Goal: Task Accomplishment & Management: Manage account settings

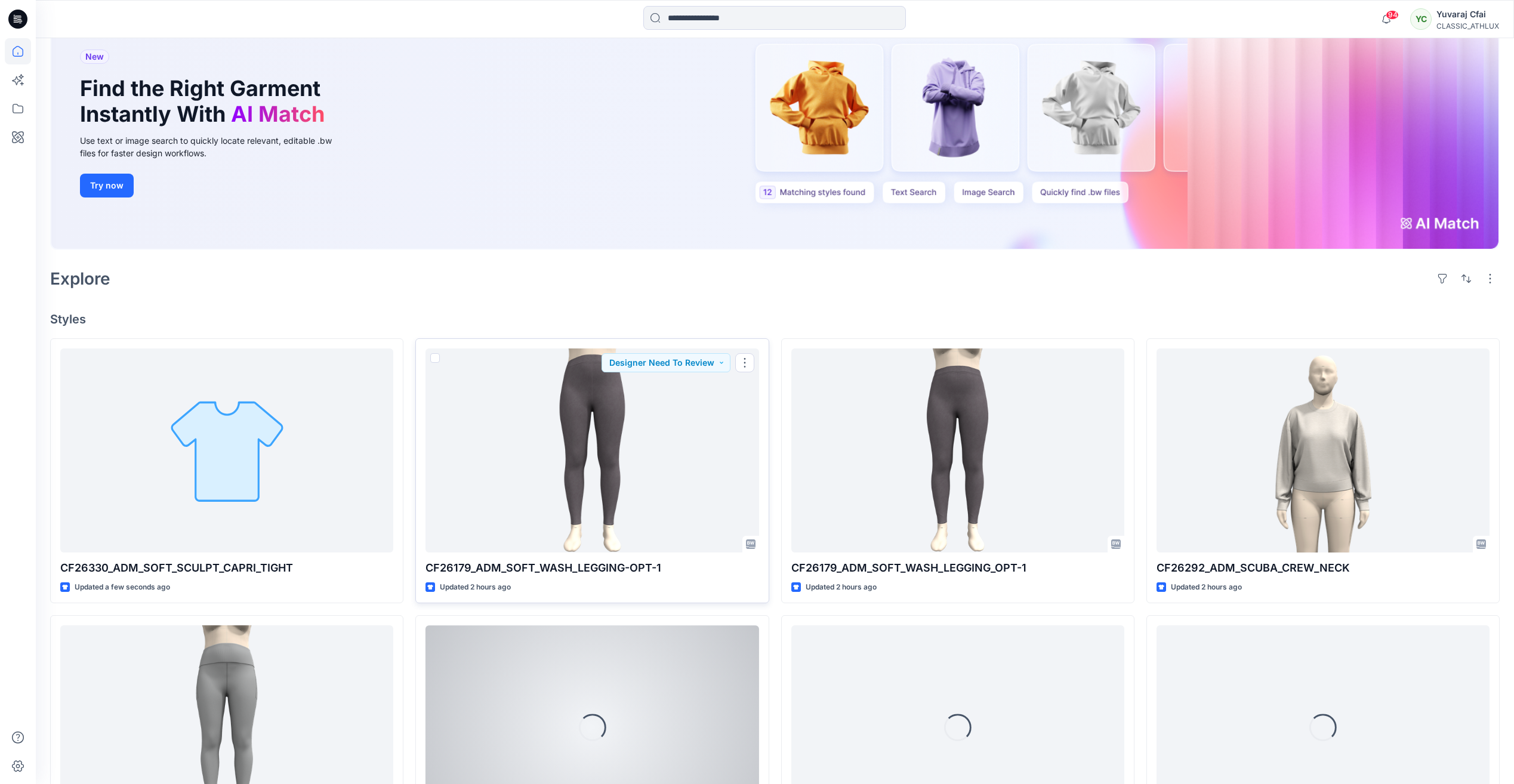
scroll to position [358, 0]
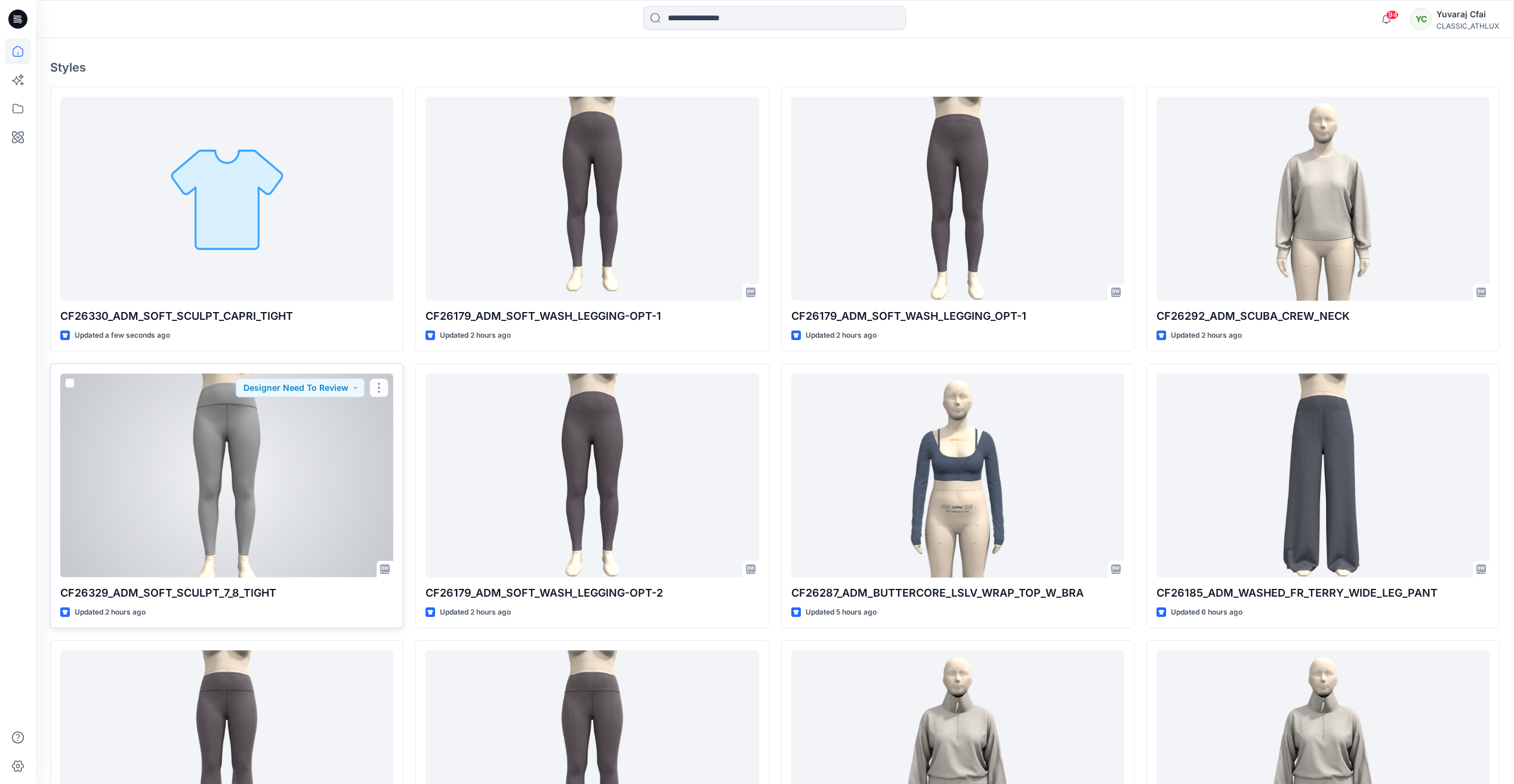
click at [307, 401] on div at bounding box center [226, 475] width 333 height 203
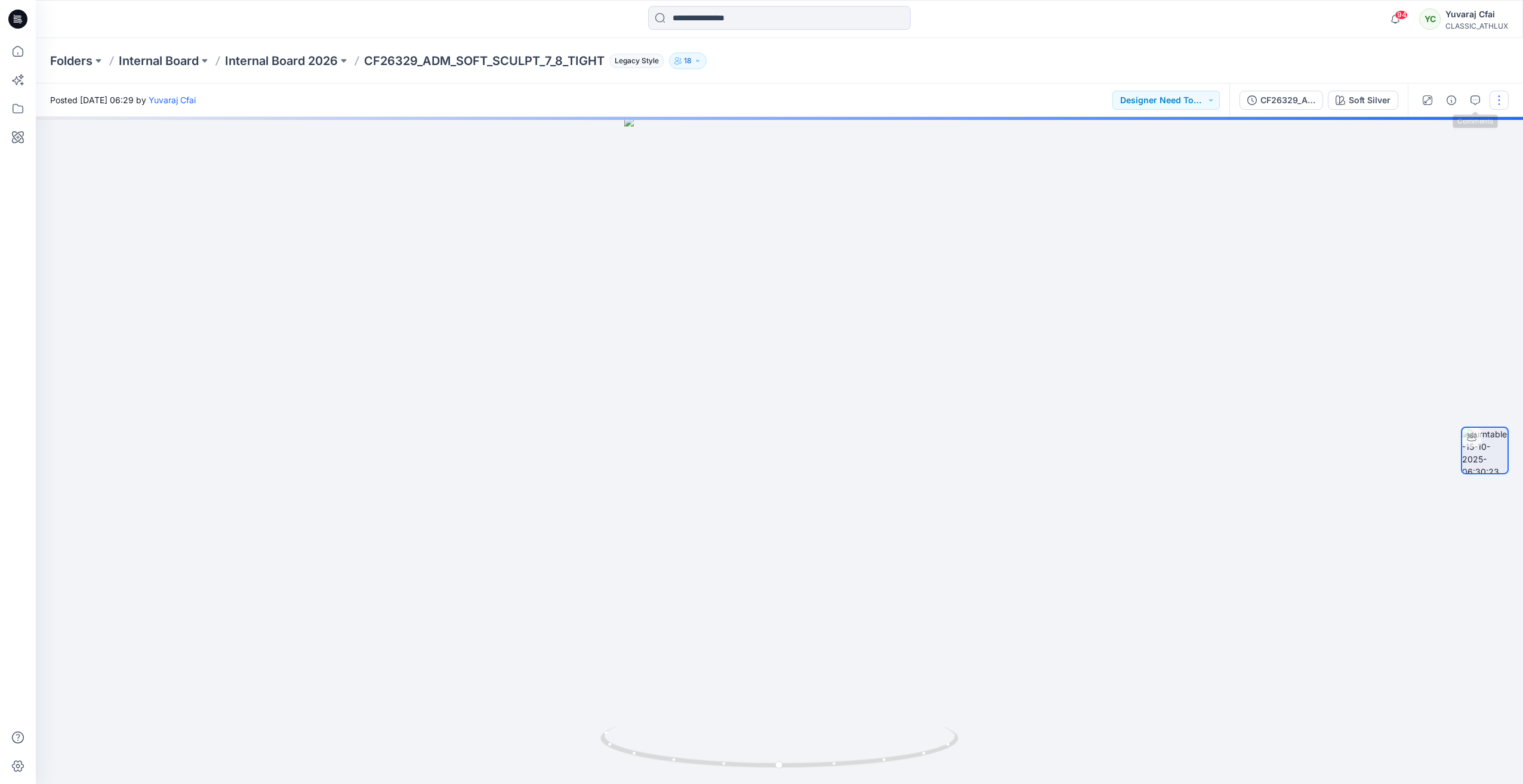
click at [1508, 98] on button "button" at bounding box center [1499, 100] width 19 height 19
click at [1439, 123] on button "Edit" at bounding box center [1449, 128] width 110 height 22
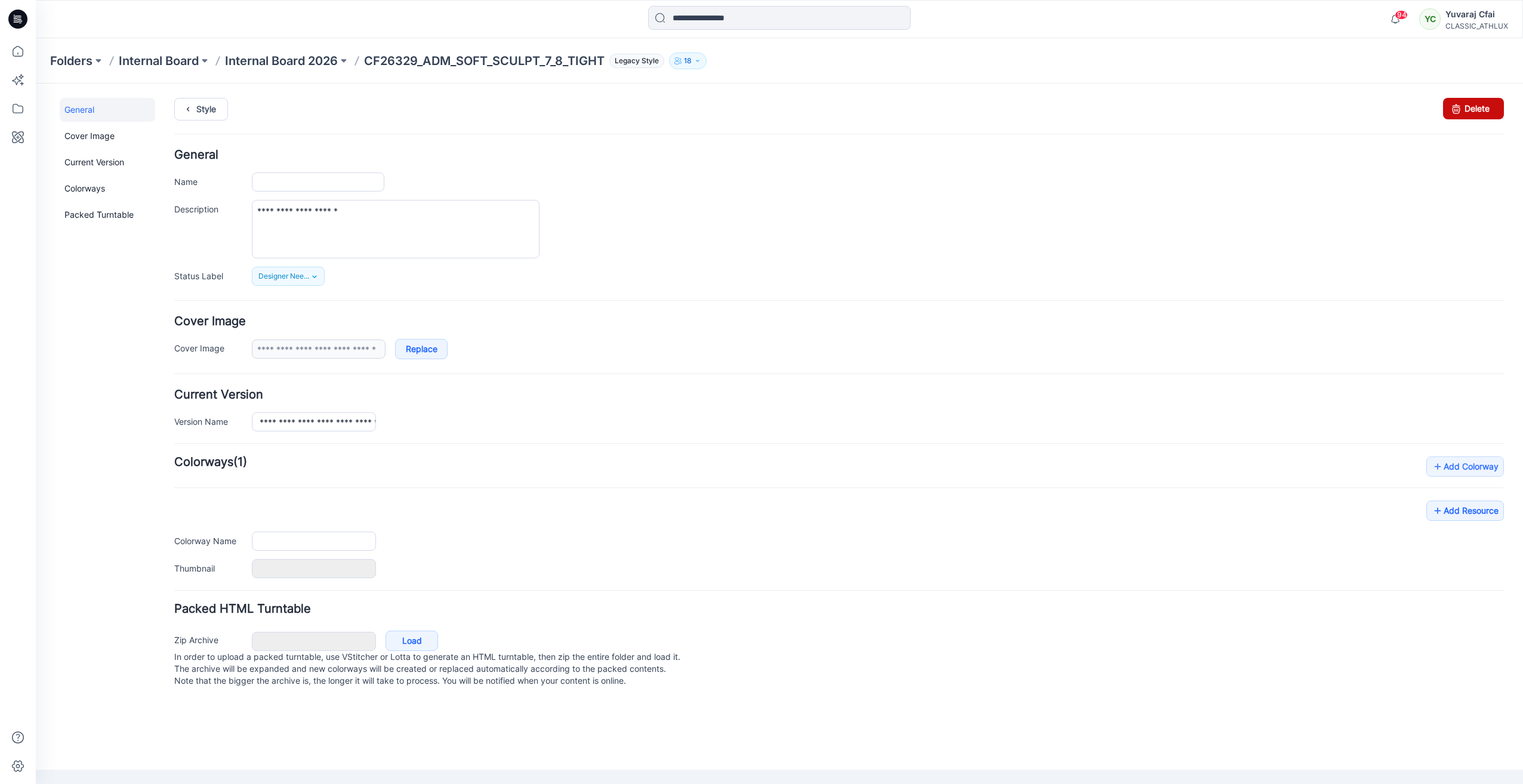
type input "**********"
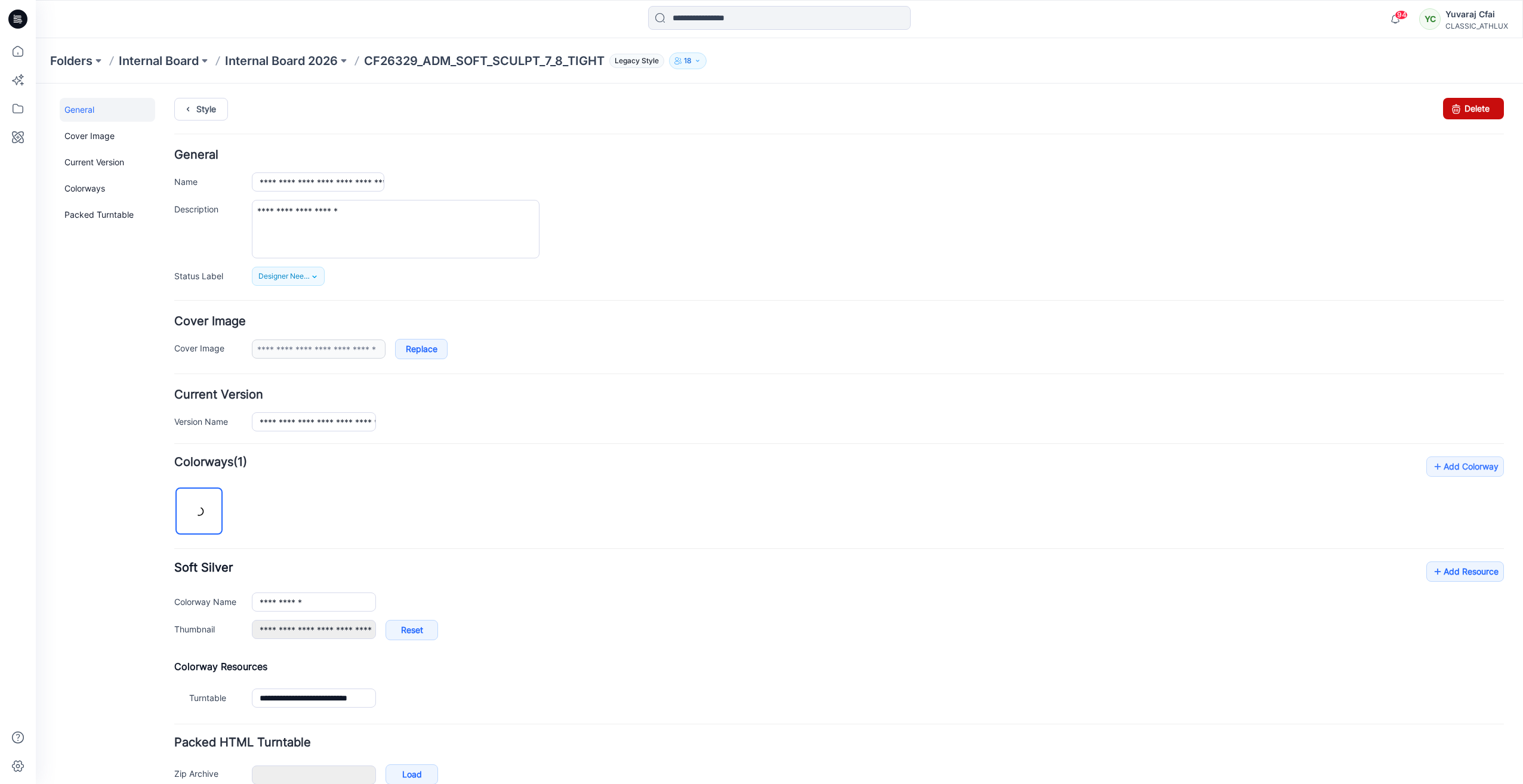
click at [1460, 112] on link "Delete" at bounding box center [1474, 108] width 61 height 22
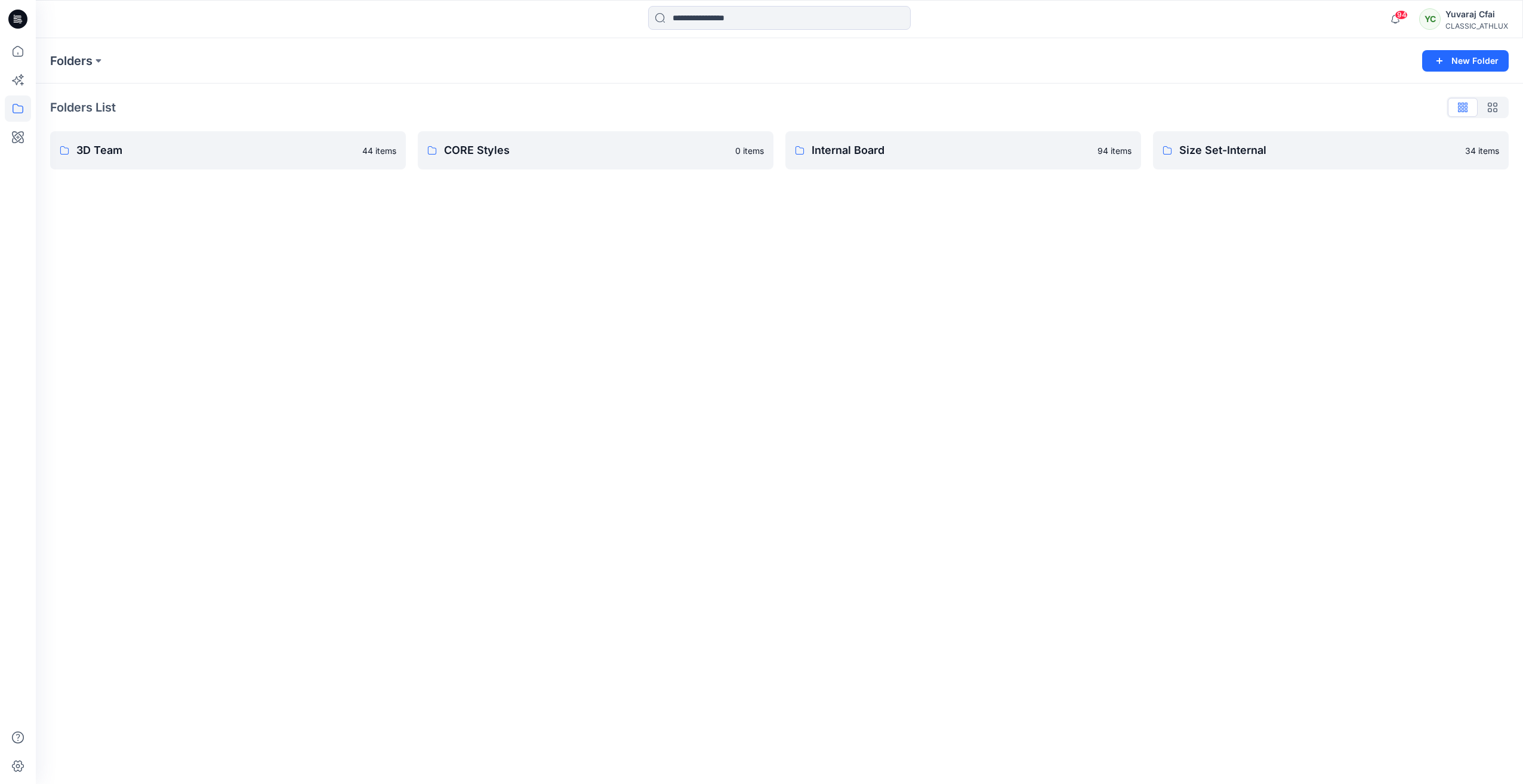
click at [13, 22] on icon at bounding box center [18, 19] width 19 height 19
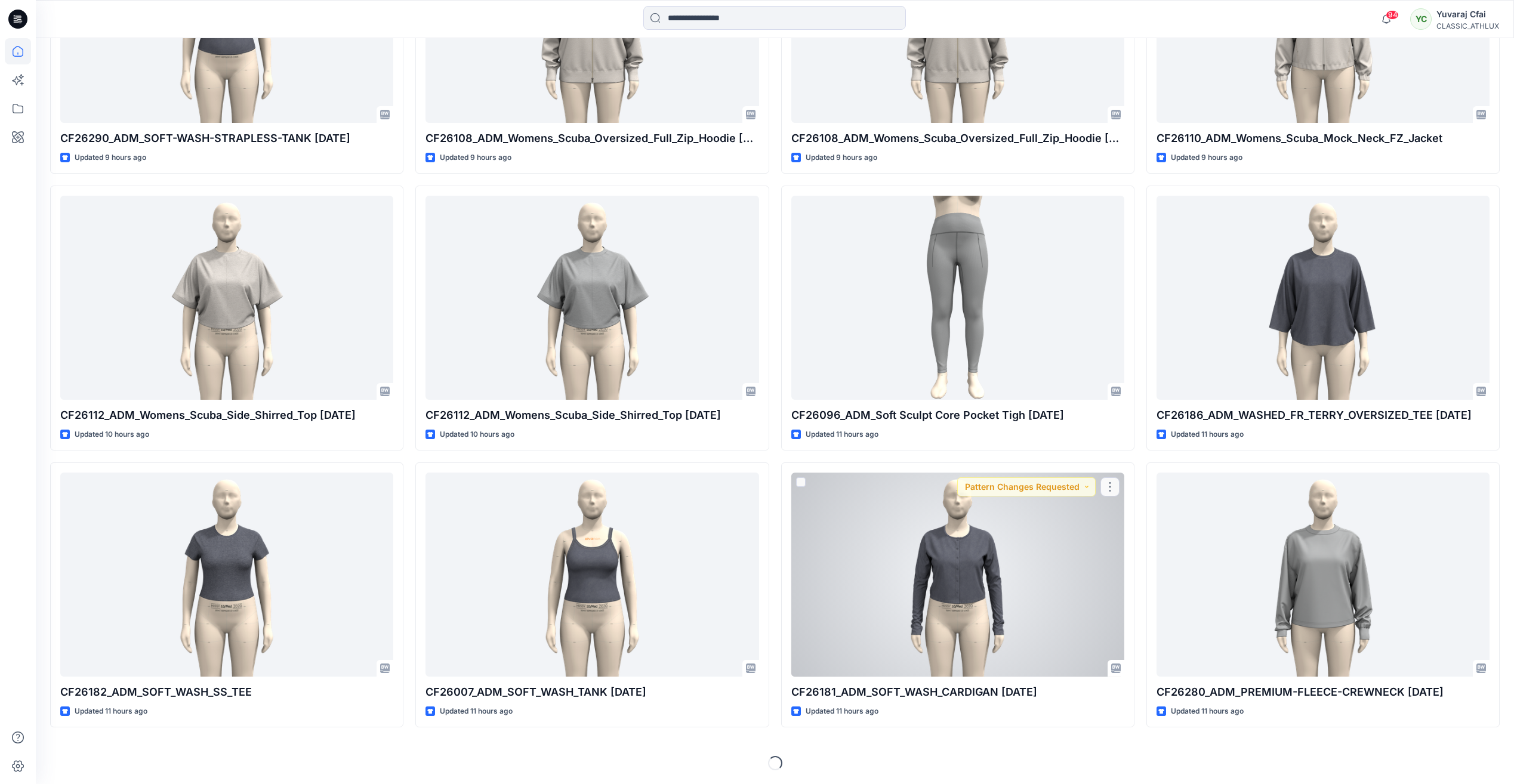
scroll to position [1367, 0]
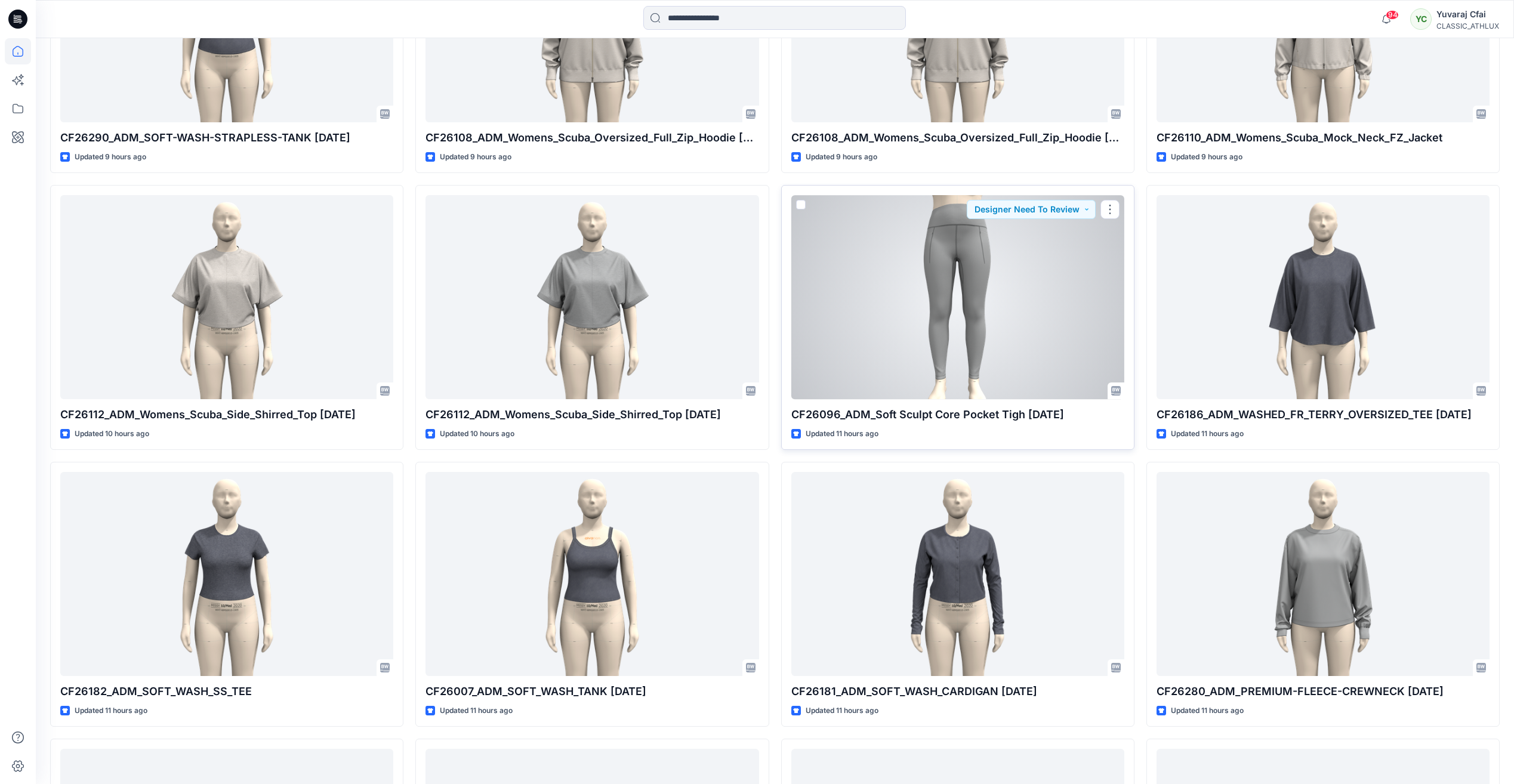
click at [968, 319] on div at bounding box center [958, 297] width 333 height 203
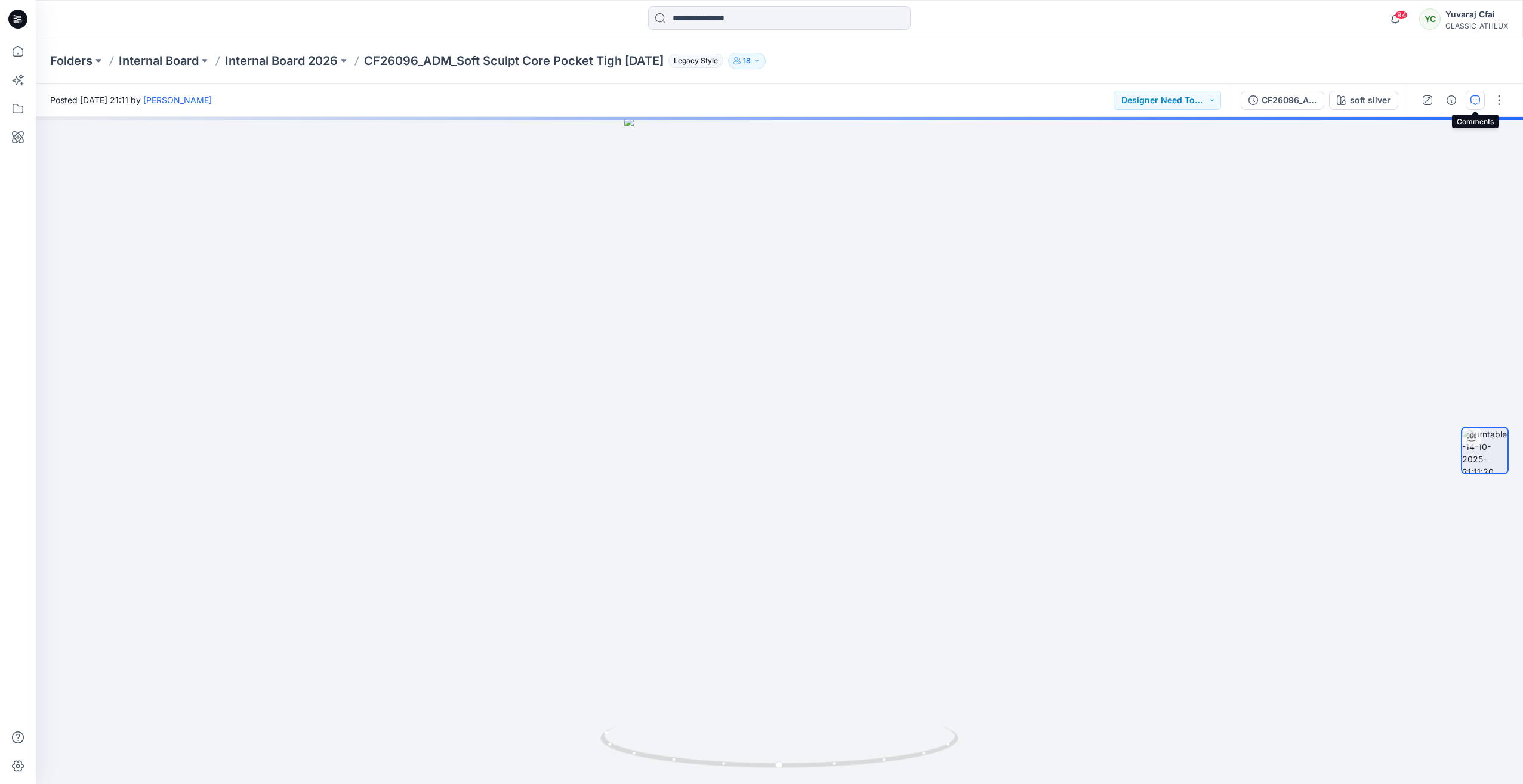
click at [1483, 101] on button "button" at bounding box center [1475, 100] width 19 height 19
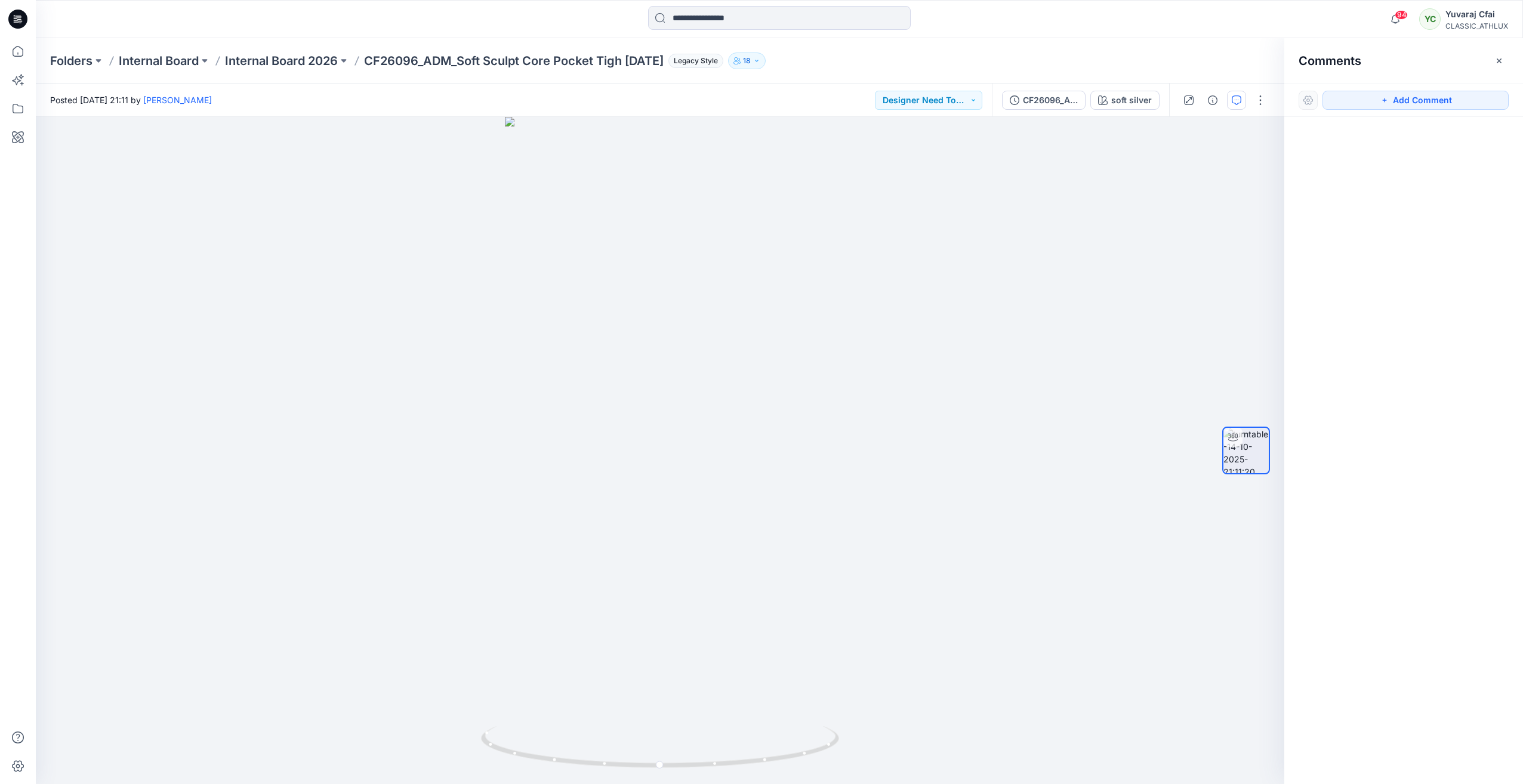
click at [1503, 64] on button "button" at bounding box center [1499, 61] width 19 height 19
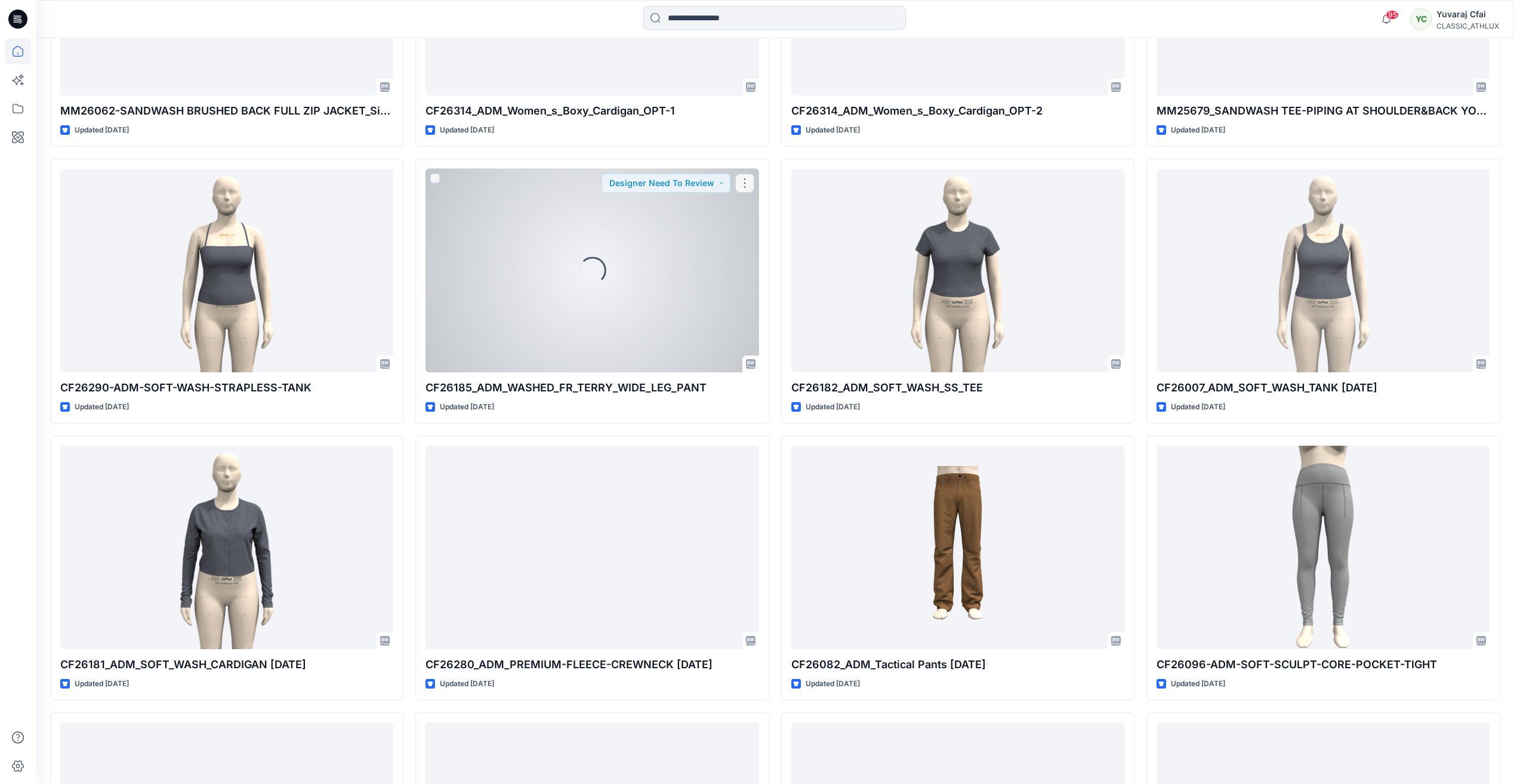
scroll to position [5286, 0]
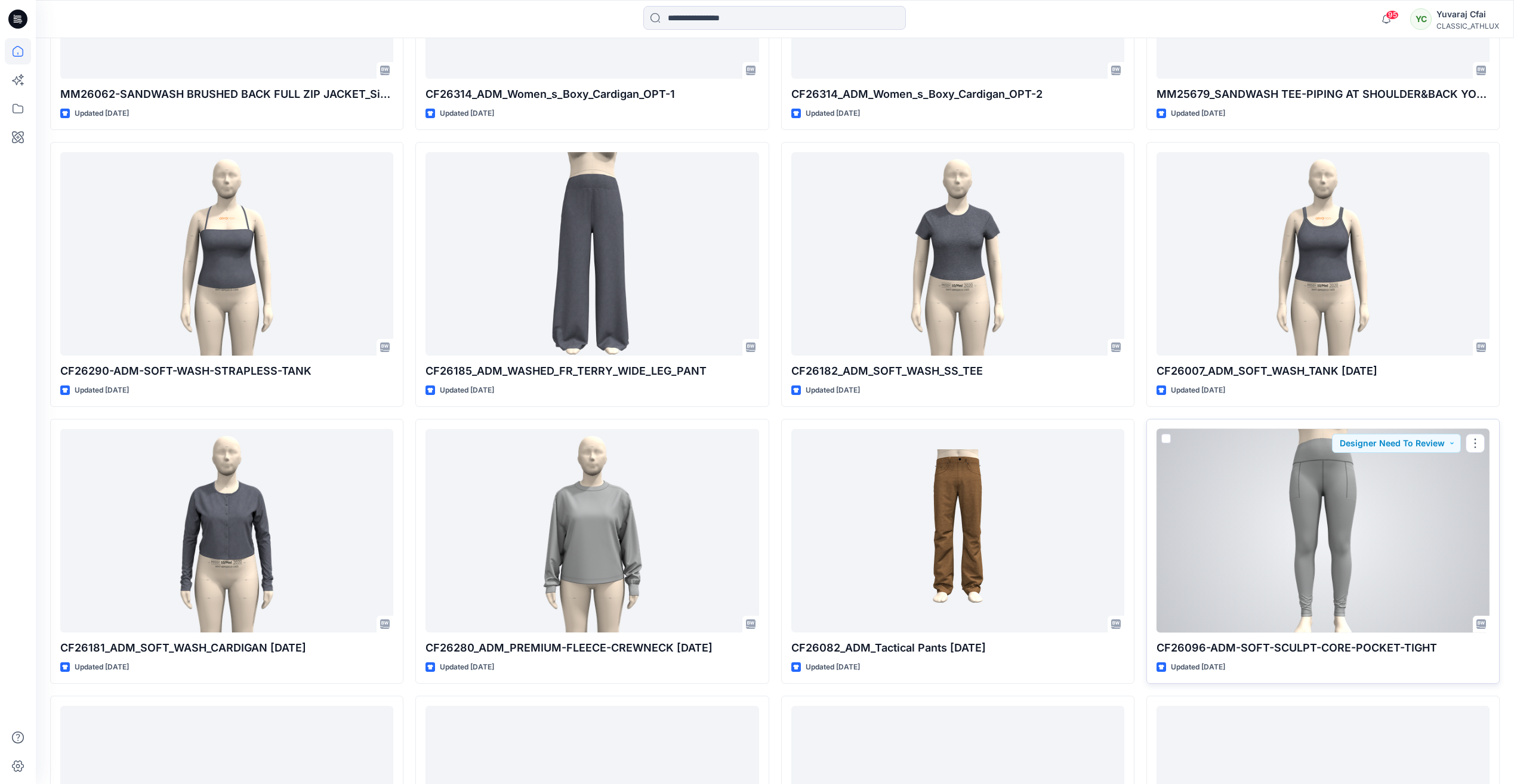
click at [1288, 530] on div at bounding box center [1323, 531] width 333 height 203
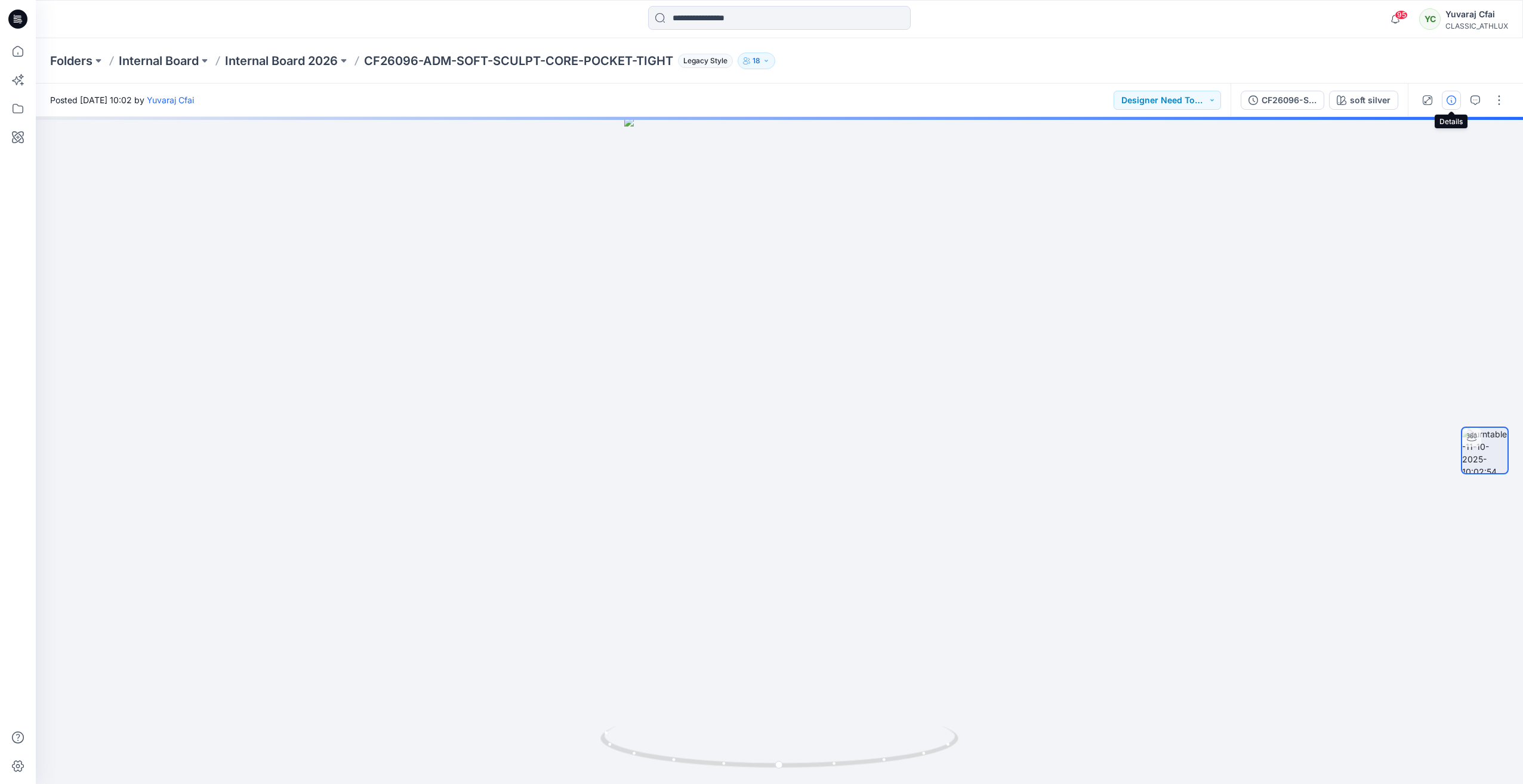
click at [1451, 100] on icon "button" at bounding box center [1452, 100] width 9 height 9
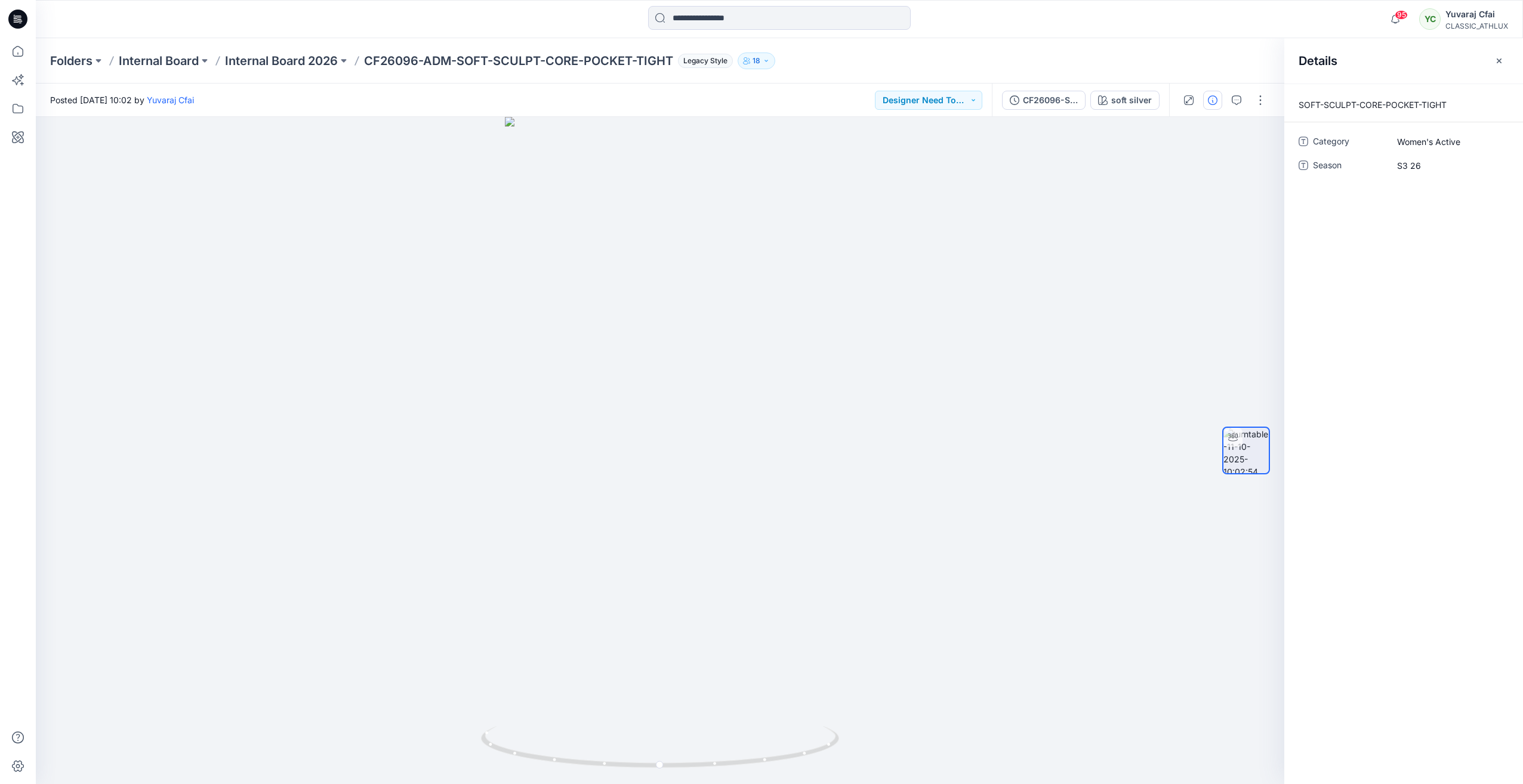
click at [1495, 62] on button "button" at bounding box center [1499, 61] width 19 height 19
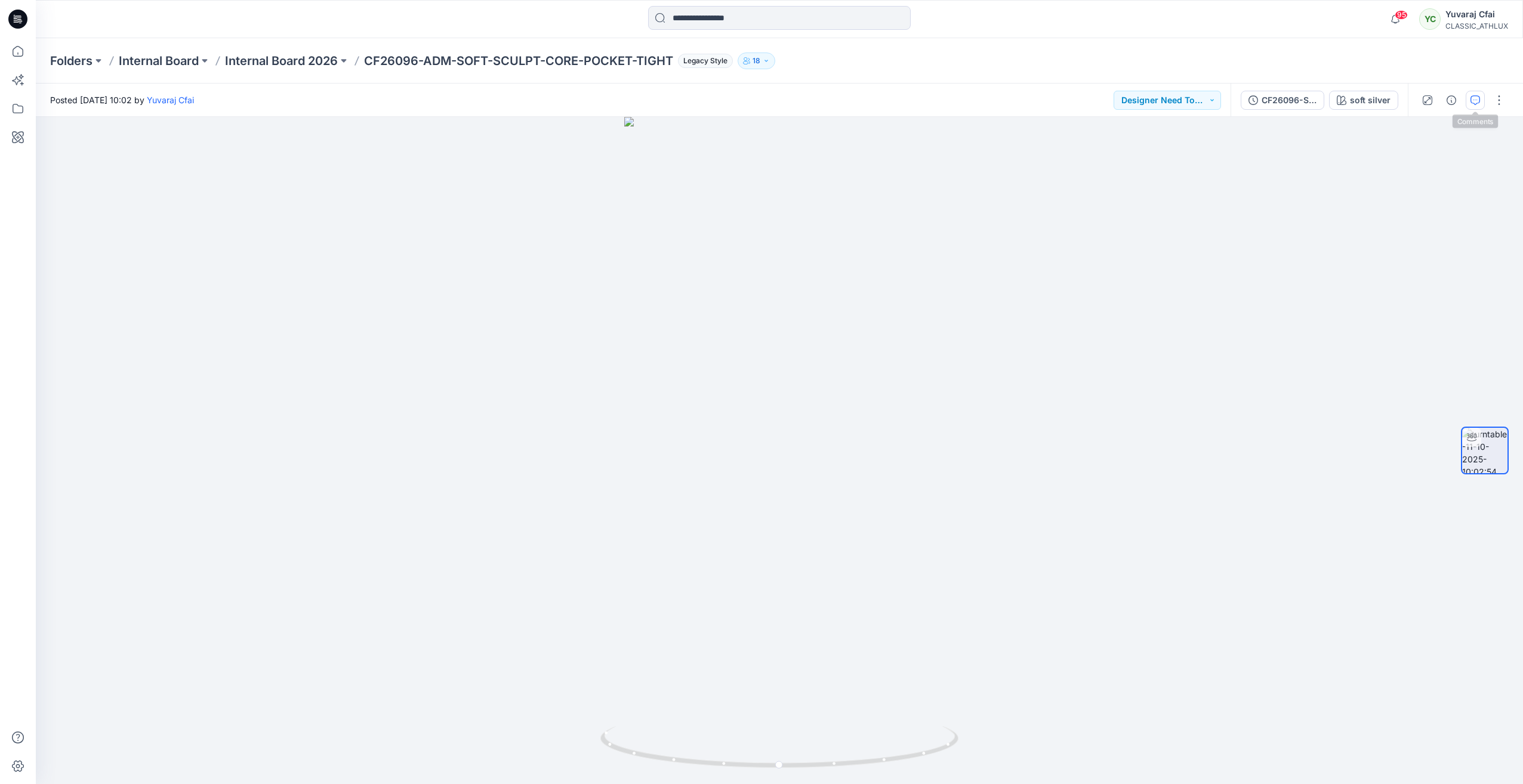
click at [1473, 96] on icon "button" at bounding box center [1476, 100] width 9 height 9
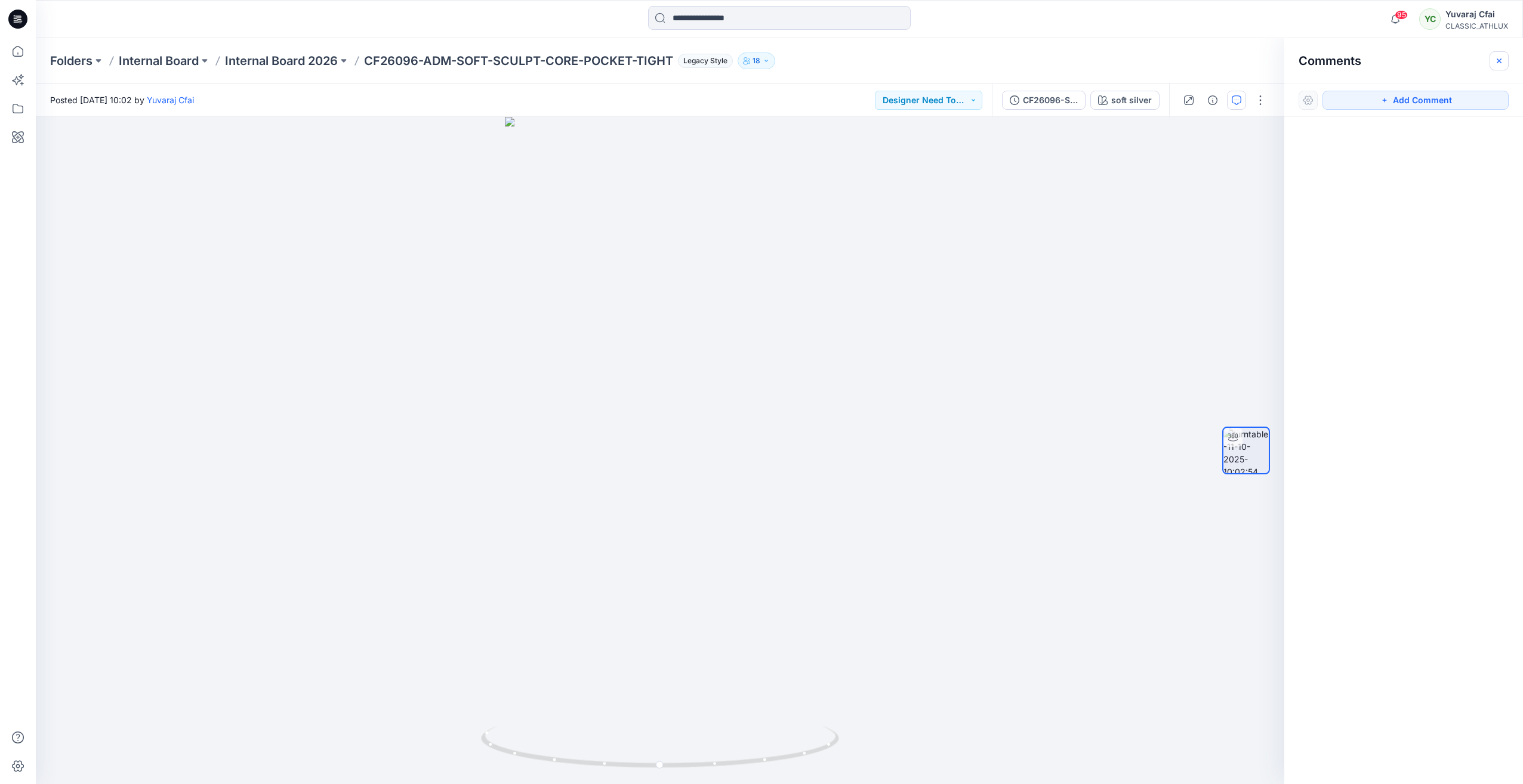
click at [1498, 56] on icon "button" at bounding box center [1499, 61] width 9 height 9
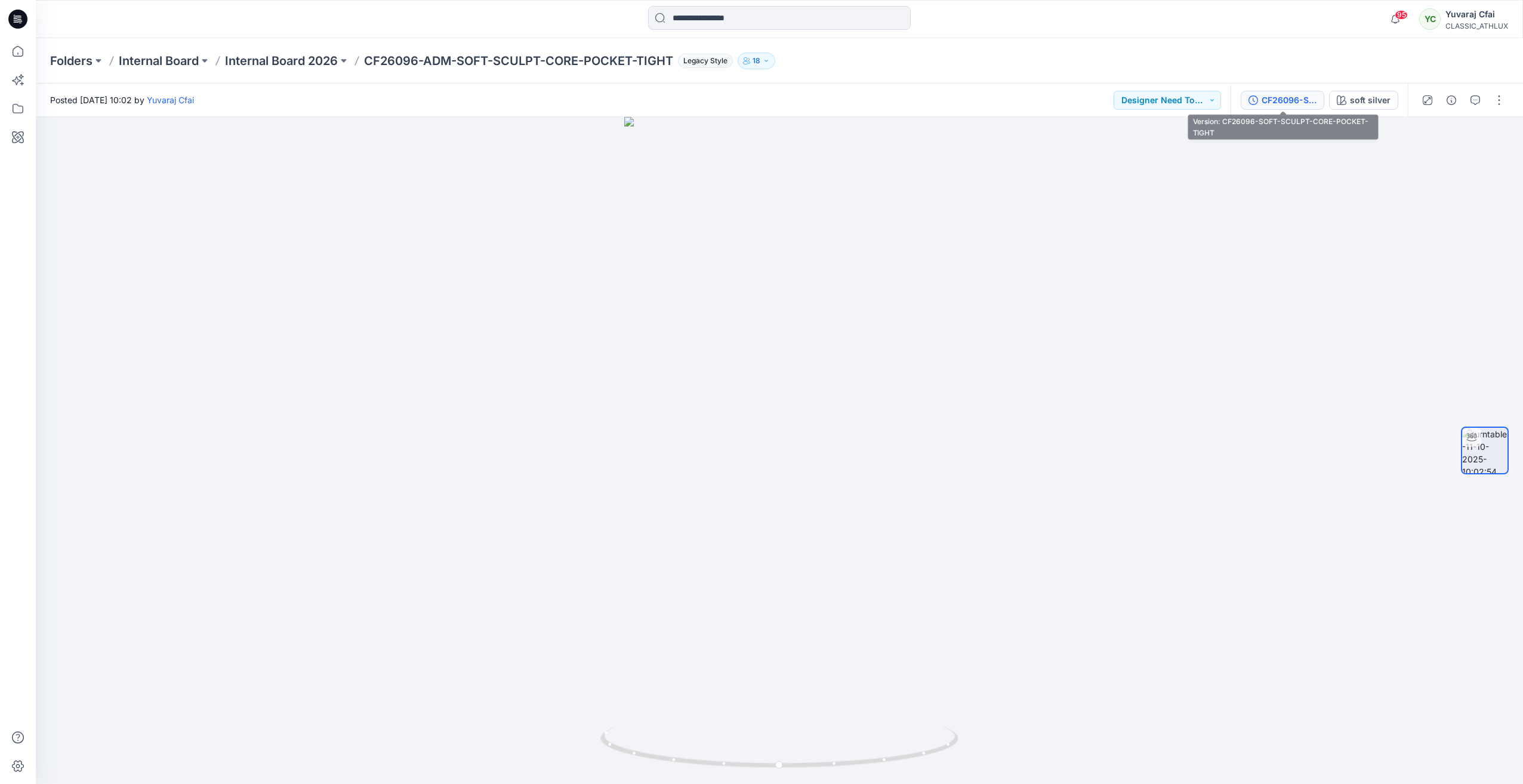
click at [1291, 106] on div "CF26096-SOFT-SCULPT-CORE-POCKET-TIGHT" at bounding box center [1289, 100] width 55 height 13
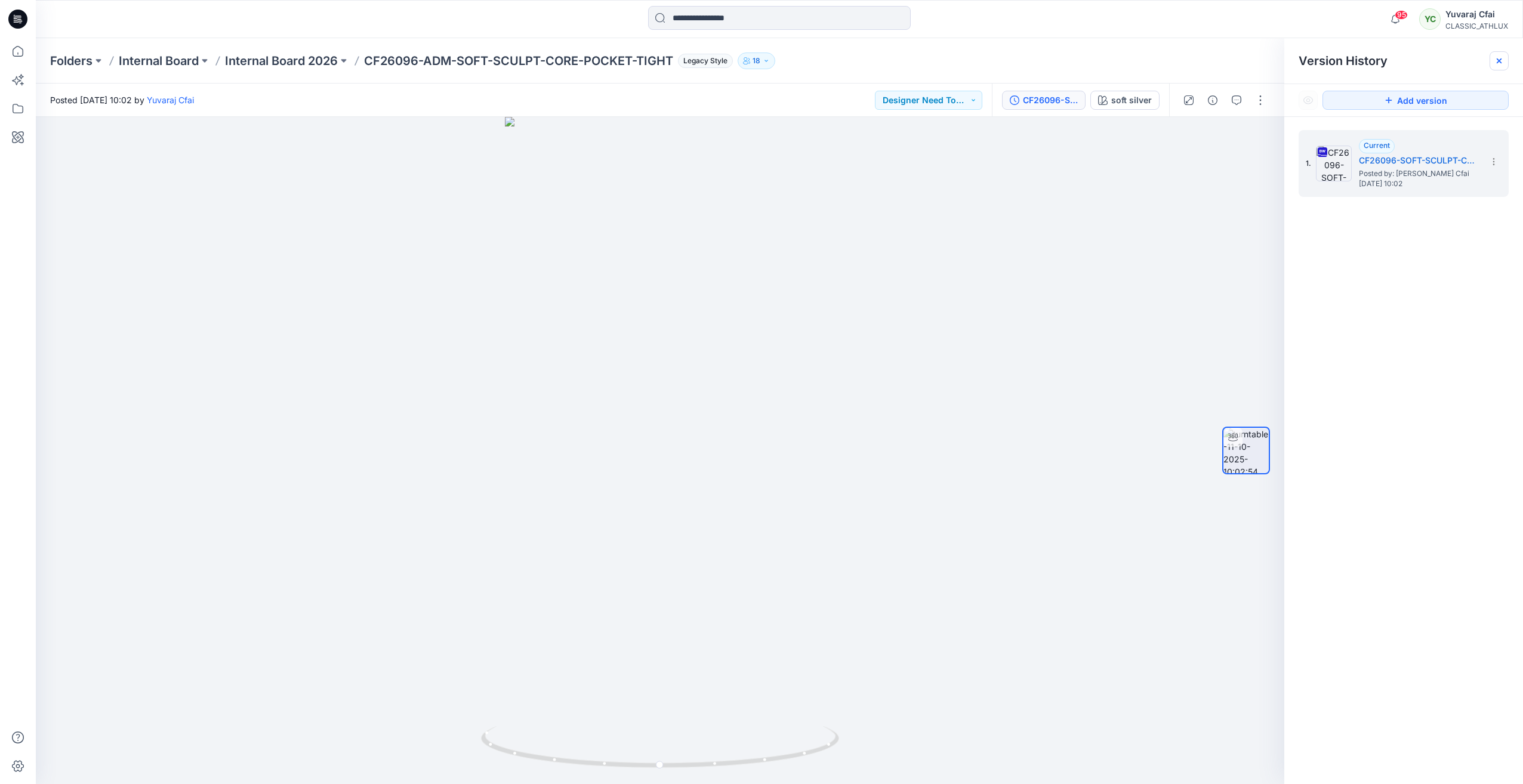
click at [1504, 56] on div at bounding box center [1499, 61] width 19 height 19
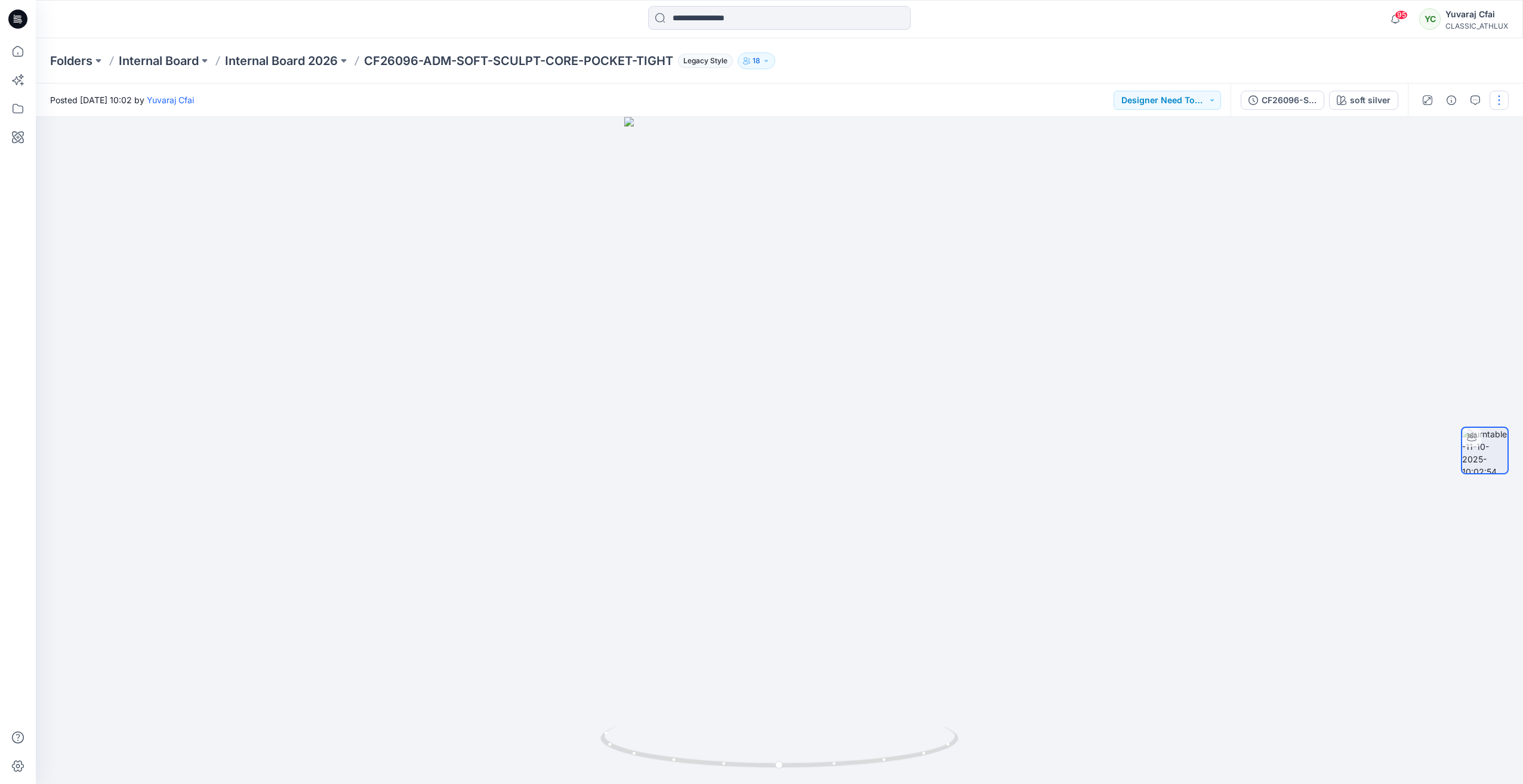
click at [1498, 94] on button "button" at bounding box center [1499, 100] width 19 height 19
click at [1433, 128] on button "Edit" at bounding box center [1449, 128] width 110 height 22
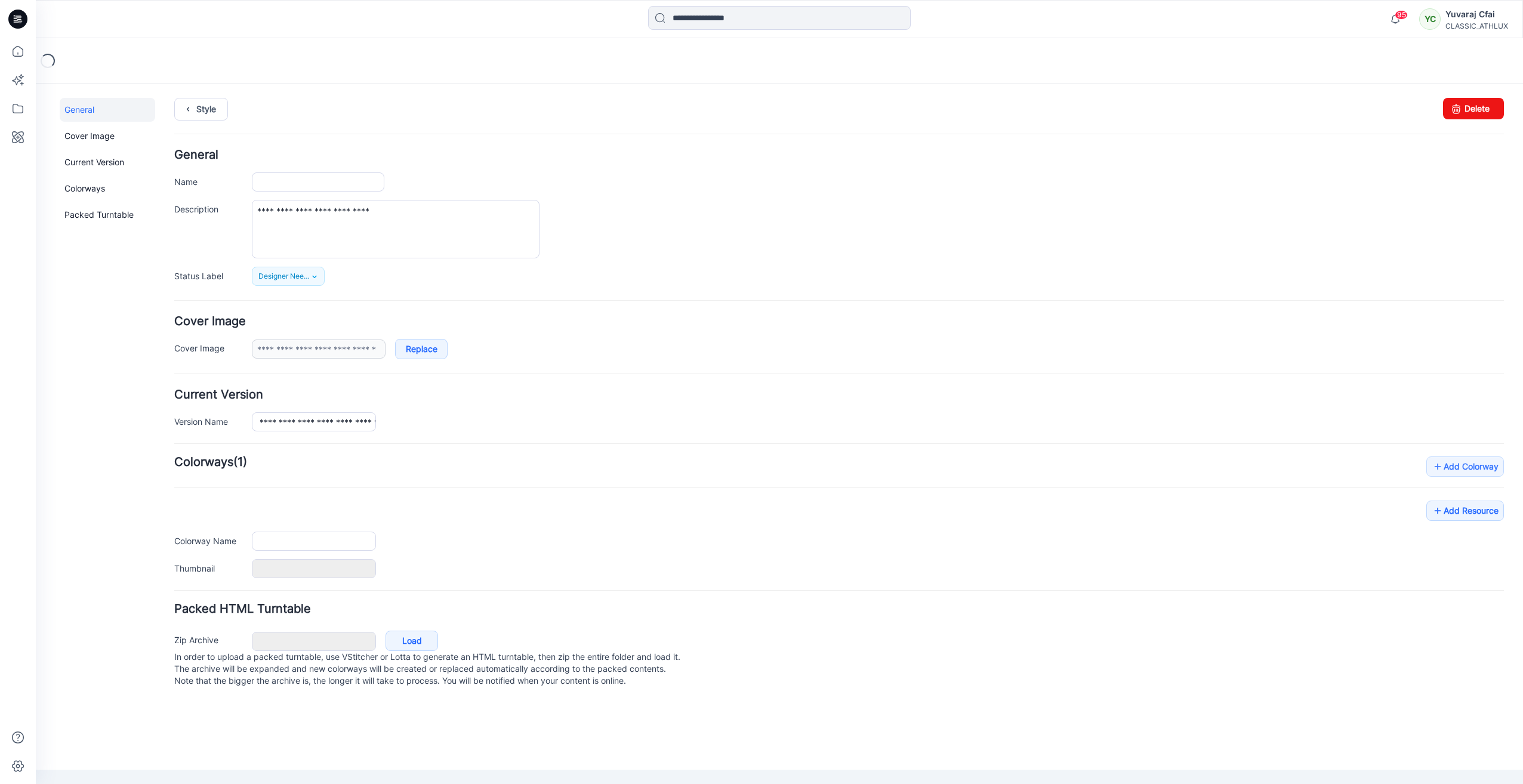
type input "**********"
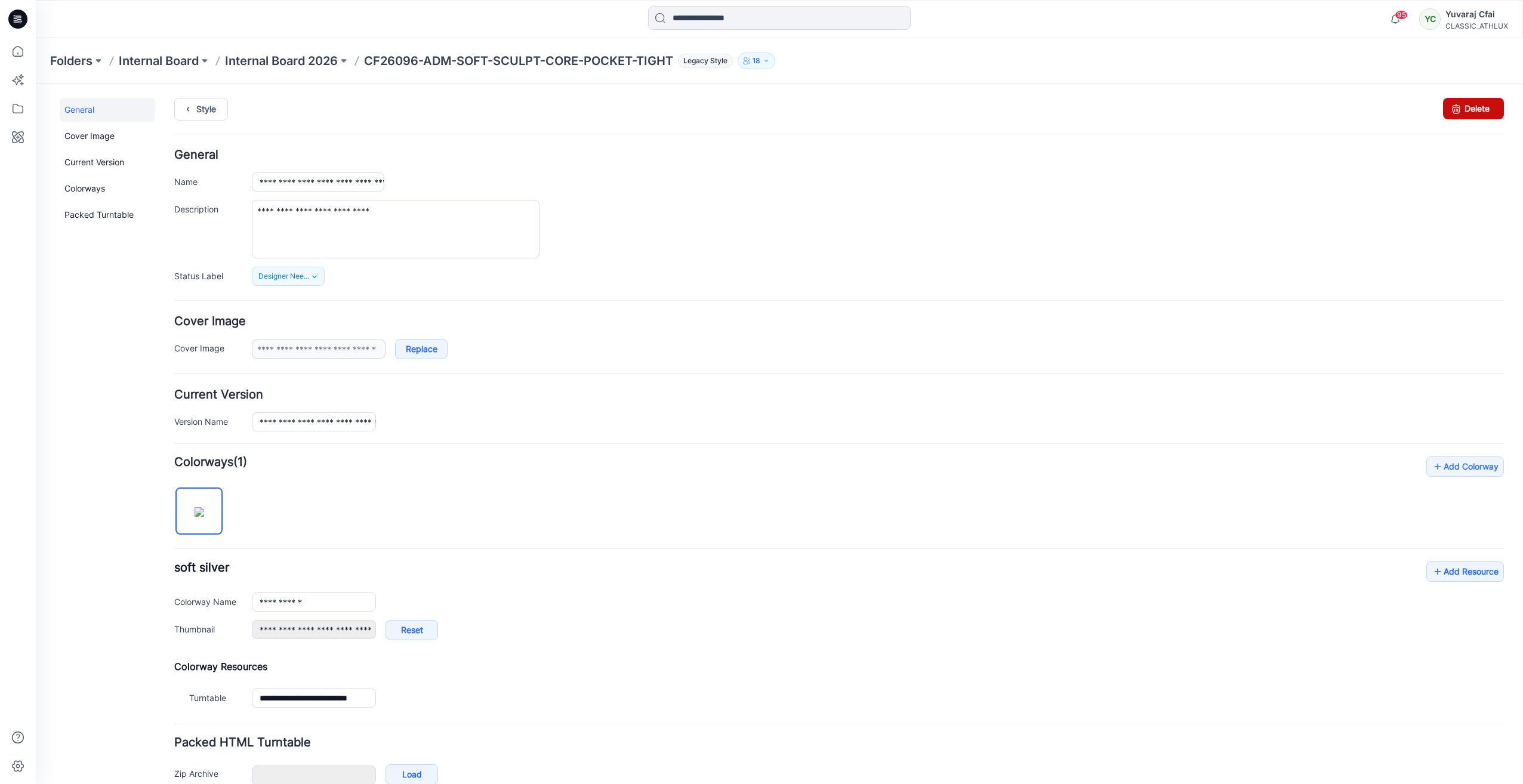
click at [1472, 107] on link "Delete" at bounding box center [1474, 108] width 61 height 22
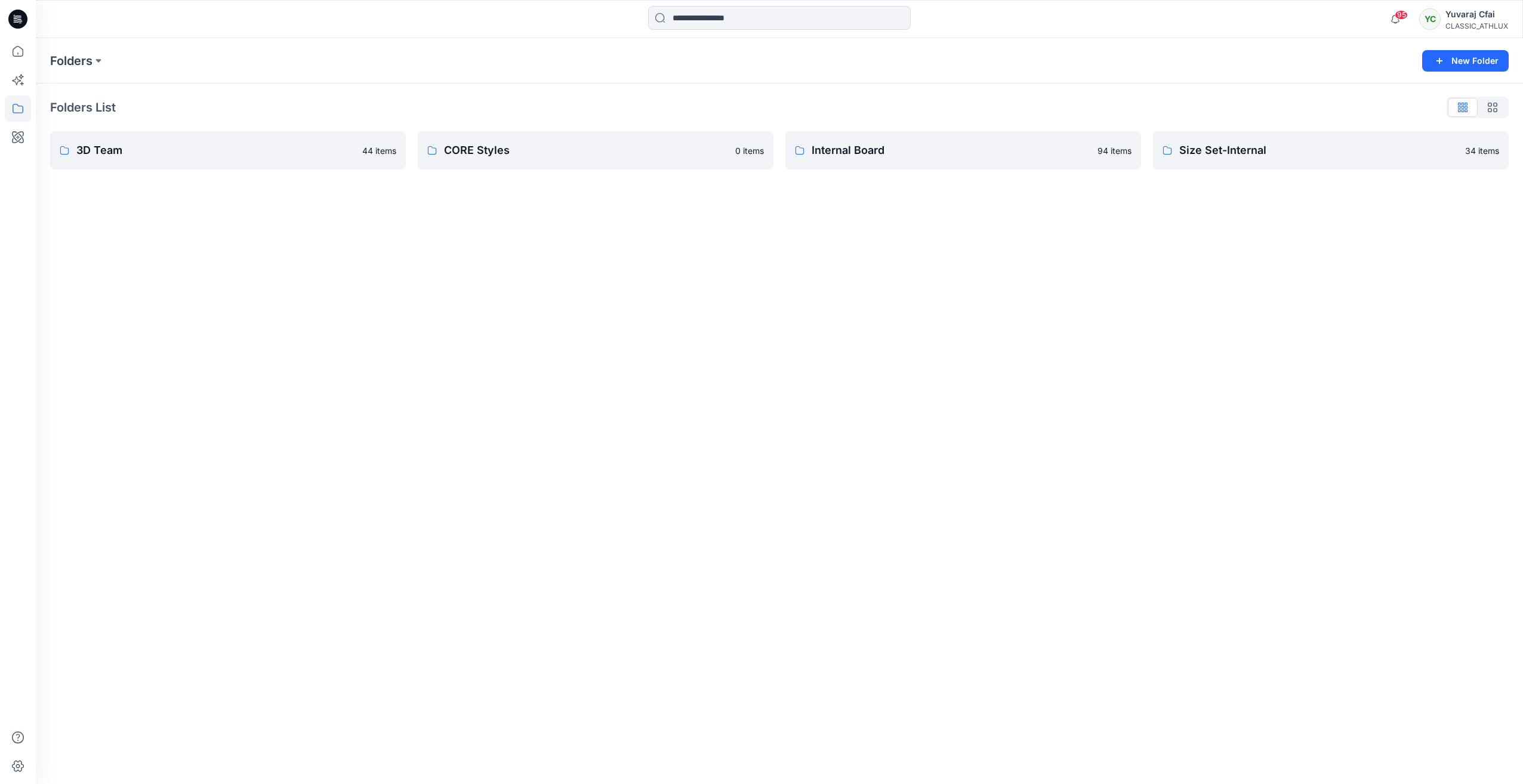
click at [15, 25] on icon at bounding box center [18, 19] width 19 height 19
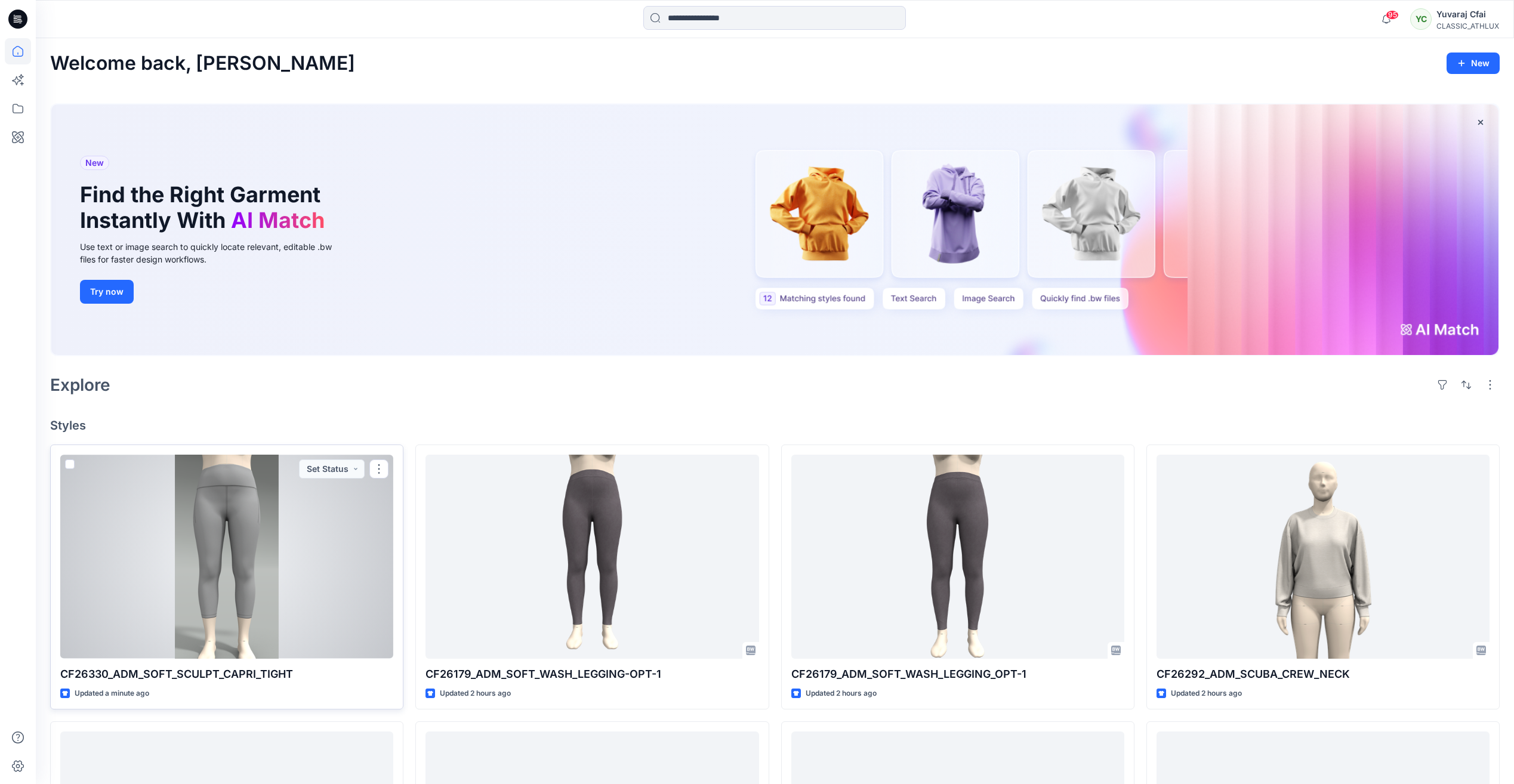
click at [361, 525] on div at bounding box center [226, 556] width 333 height 203
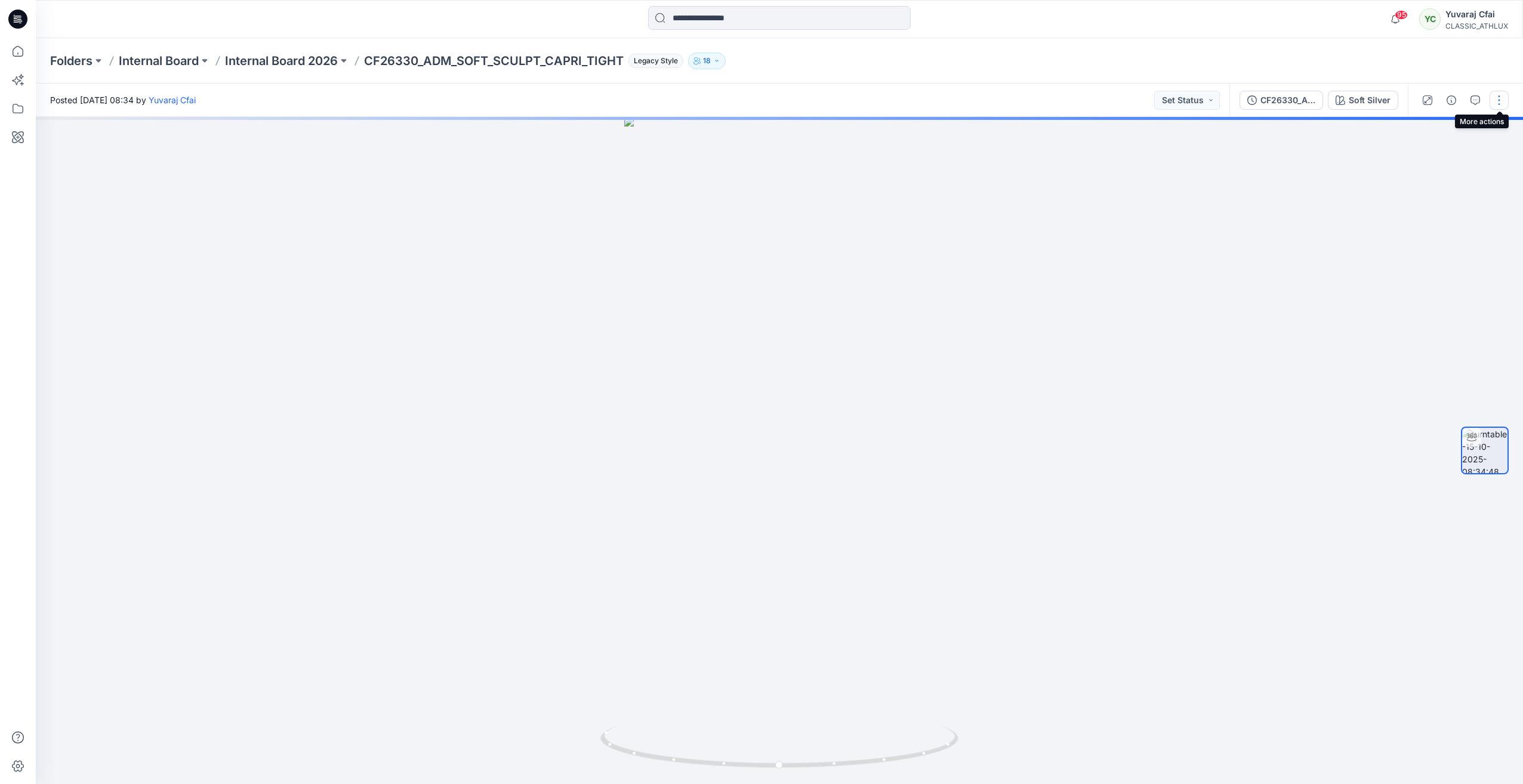
click at [1500, 101] on button "button" at bounding box center [1499, 100] width 19 height 19
click at [1452, 121] on button "Edit" at bounding box center [1449, 128] width 110 height 22
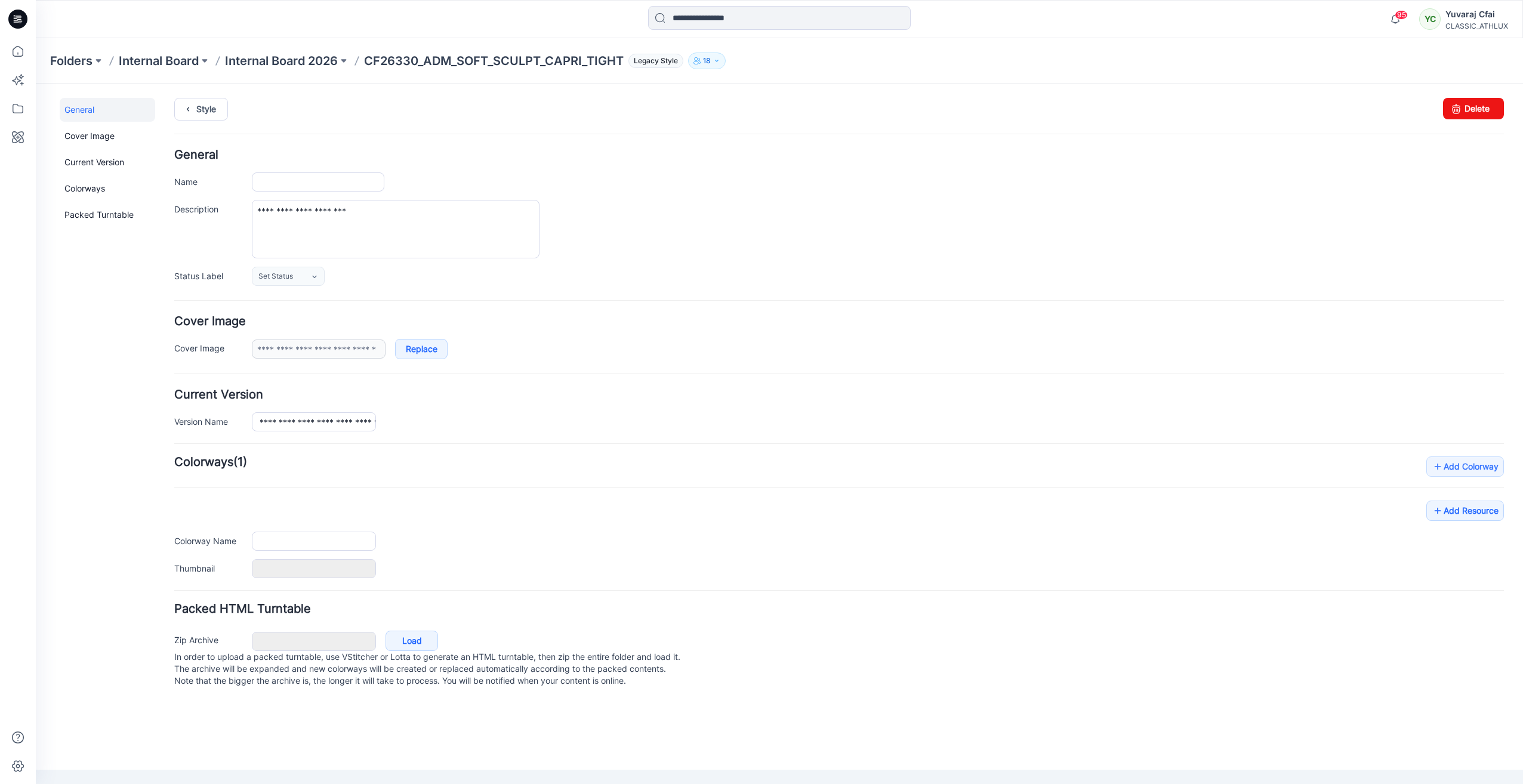
type input "**********"
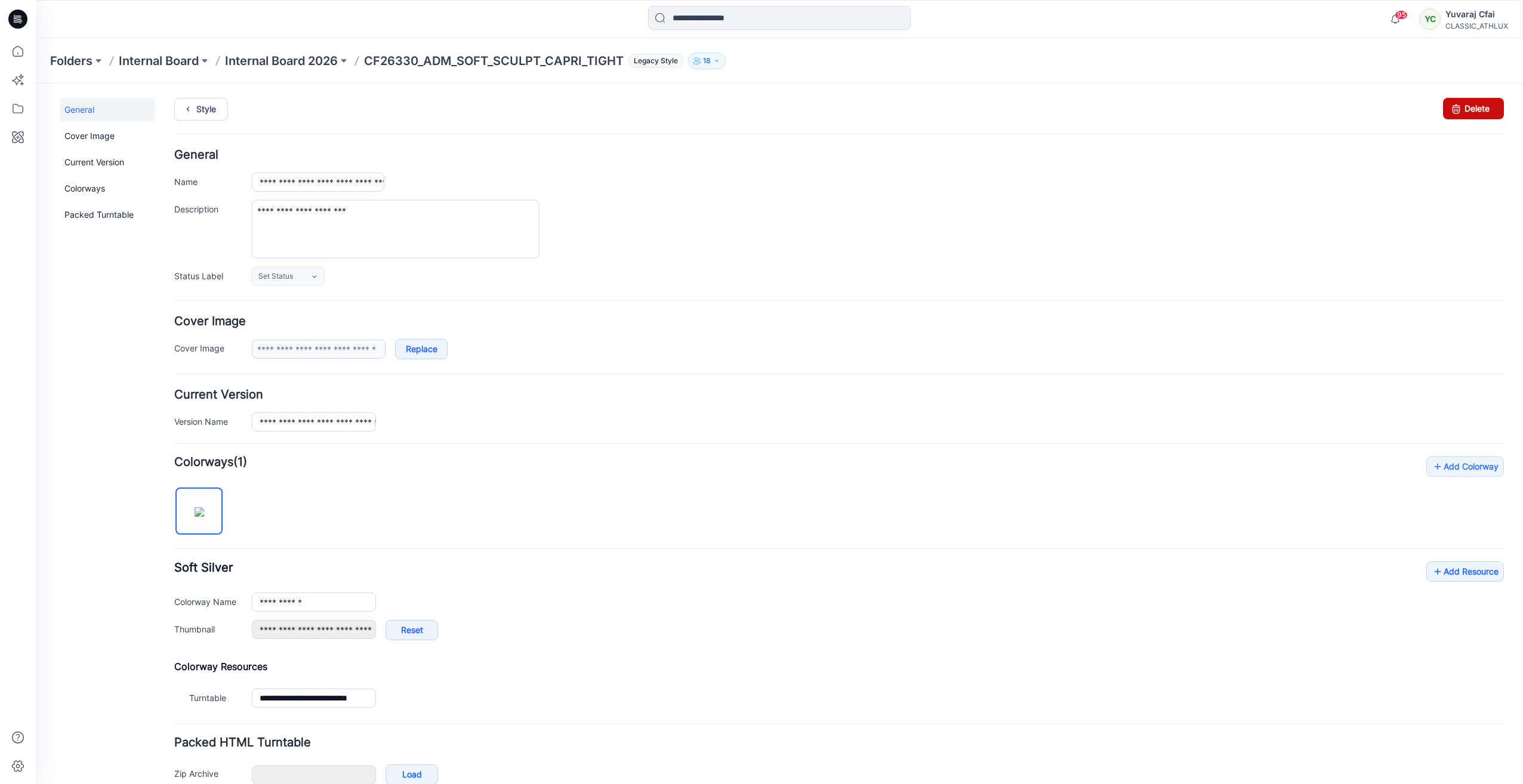
drag, startPoint x: 1468, startPoint y: 106, endPoint x: 852, endPoint y: 146, distance: 617.3
click at [1468, 106] on link "Delete" at bounding box center [1474, 108] width 61 height 22
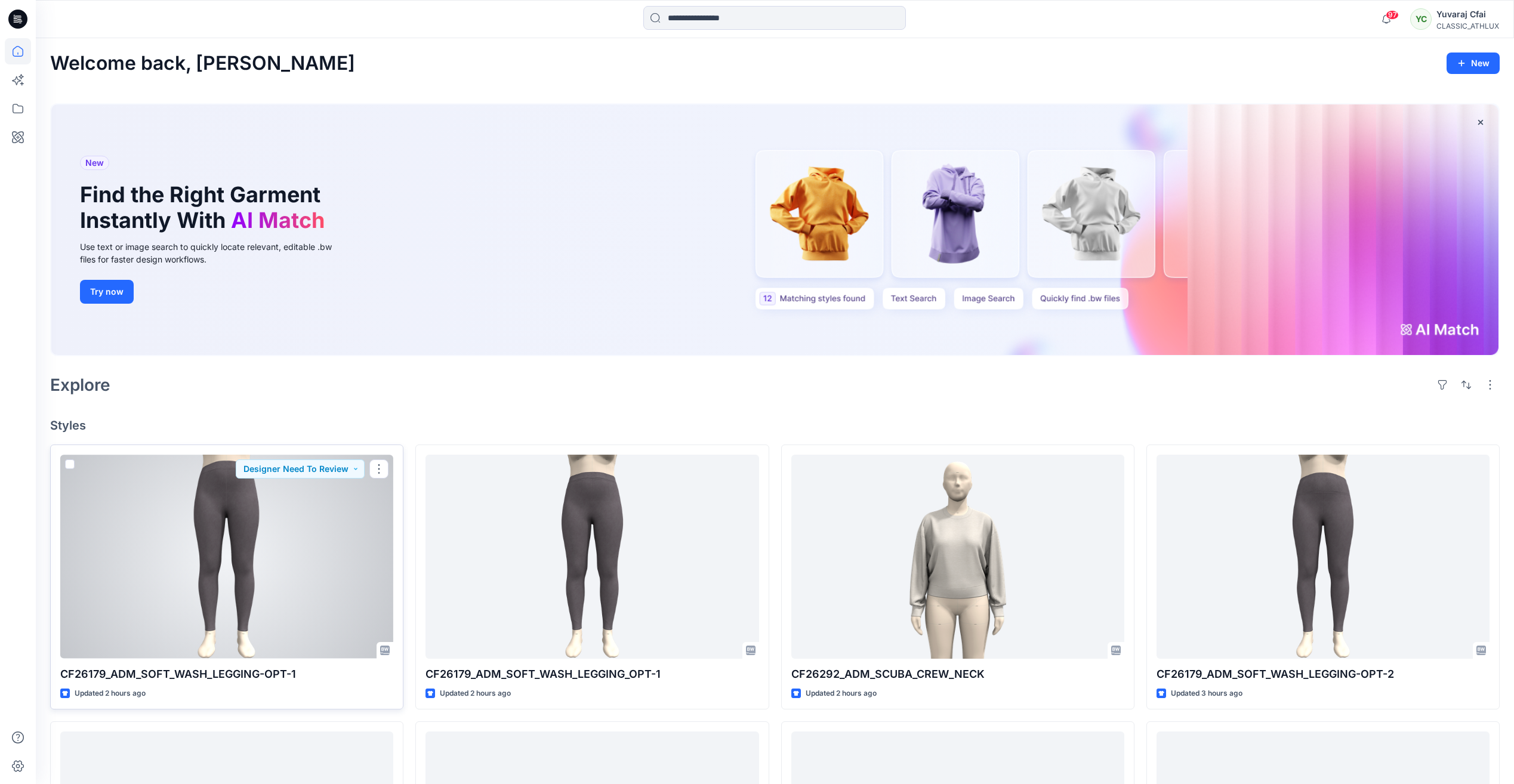
click at [276, 551] on div at bounding box center [226, 556] width 333 height 203
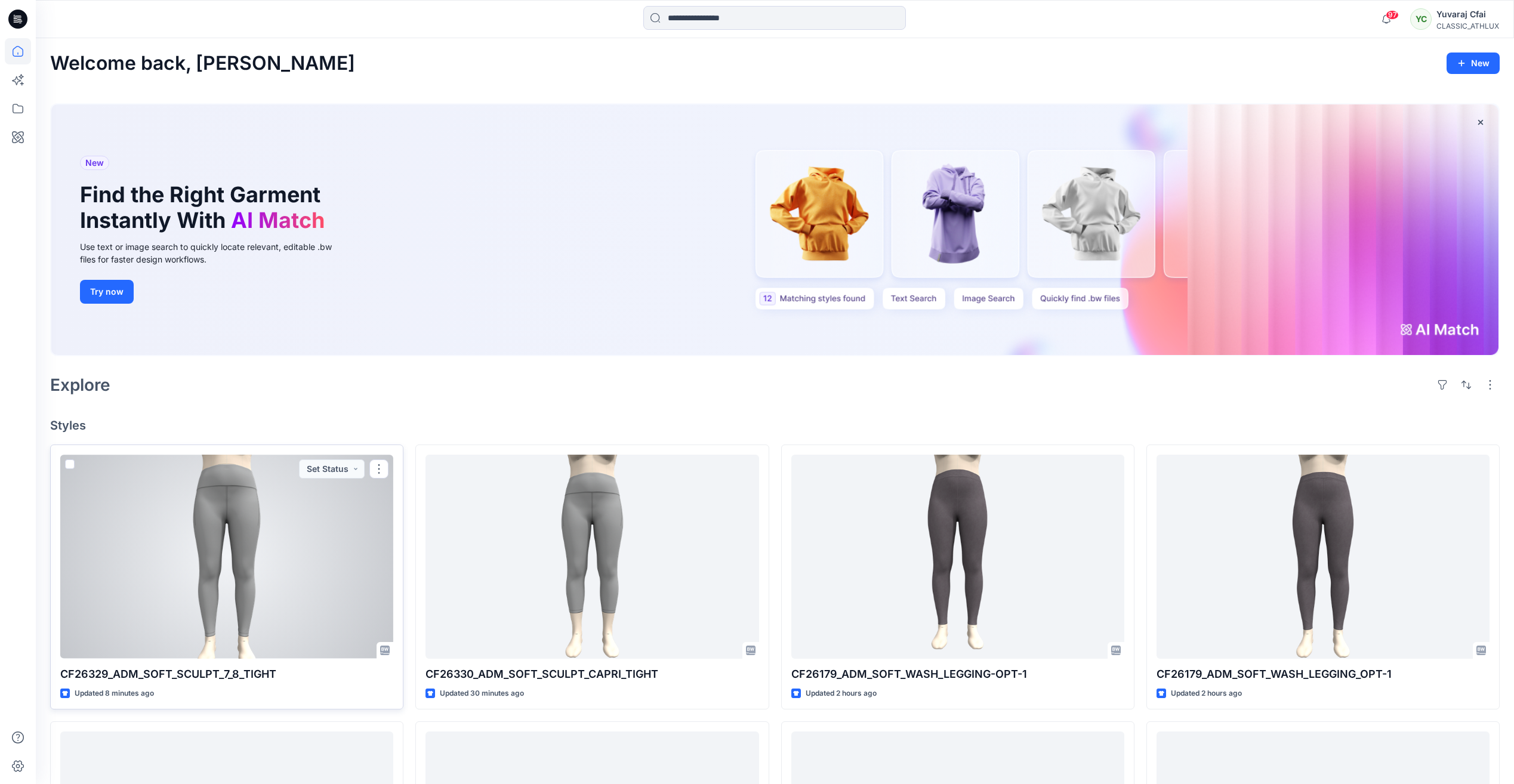
click at [358, 540] on div at bounding box center [226, 556] width 333 height 203
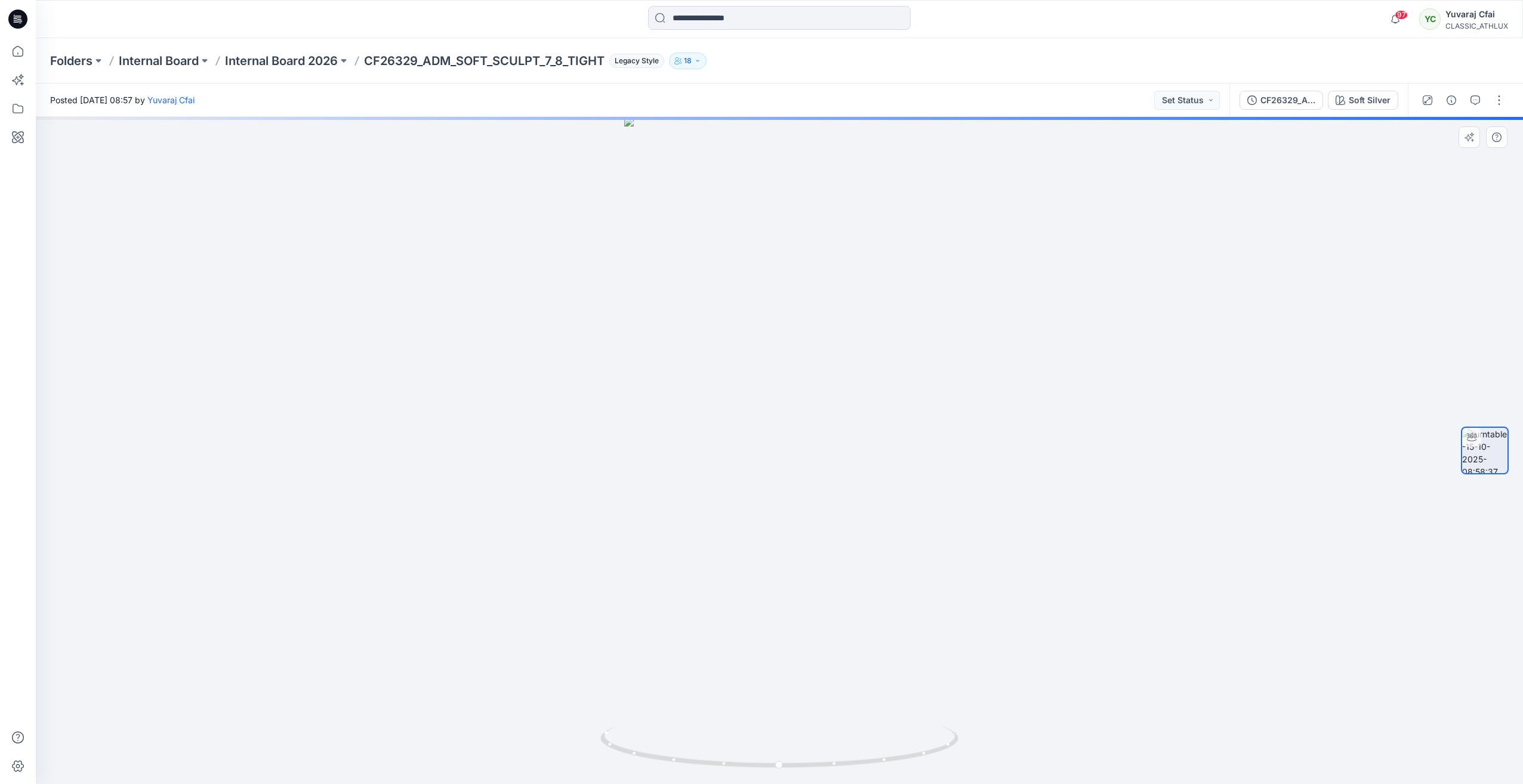
click at [426, 205] on div at bounding box center [779, 451] width 1487 height 667
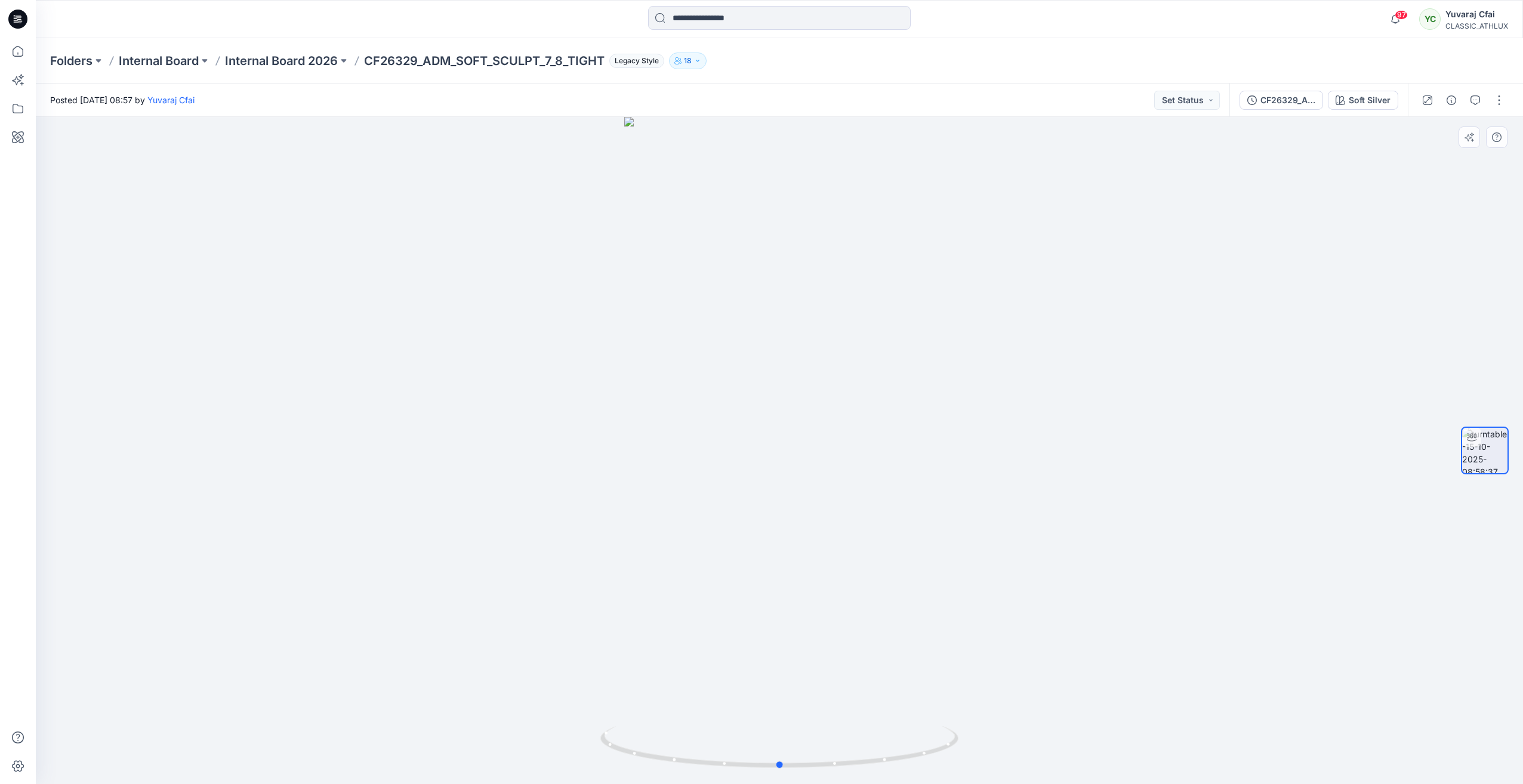
click at [522, 280] on div at bounding box center [779, 451] width 1487 height 667
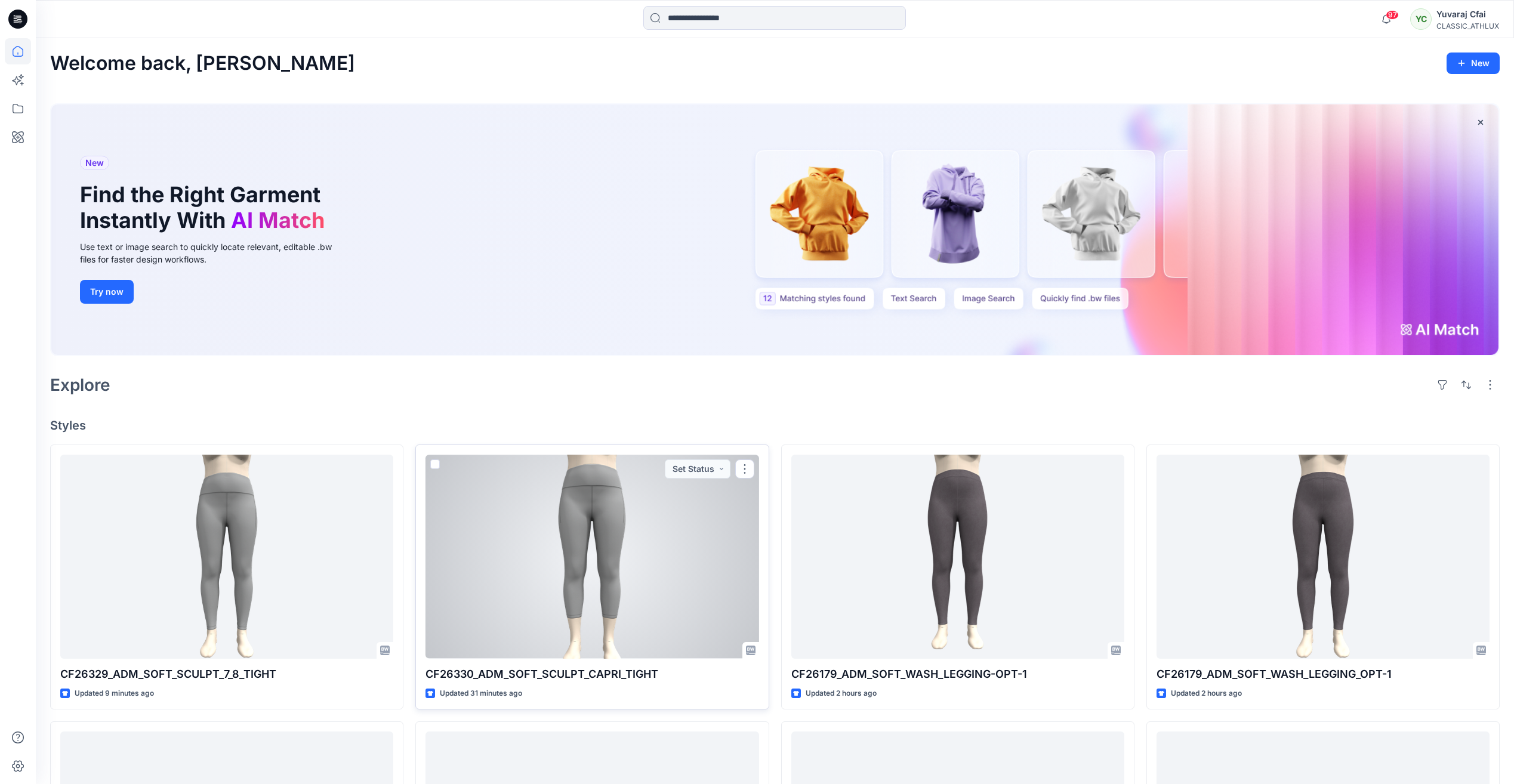
click at [616, 498] on div at bounding box center [592, 556] width 333 height 203
